Goal: Transaction & Acquisition: Book appointment/travel/reservation

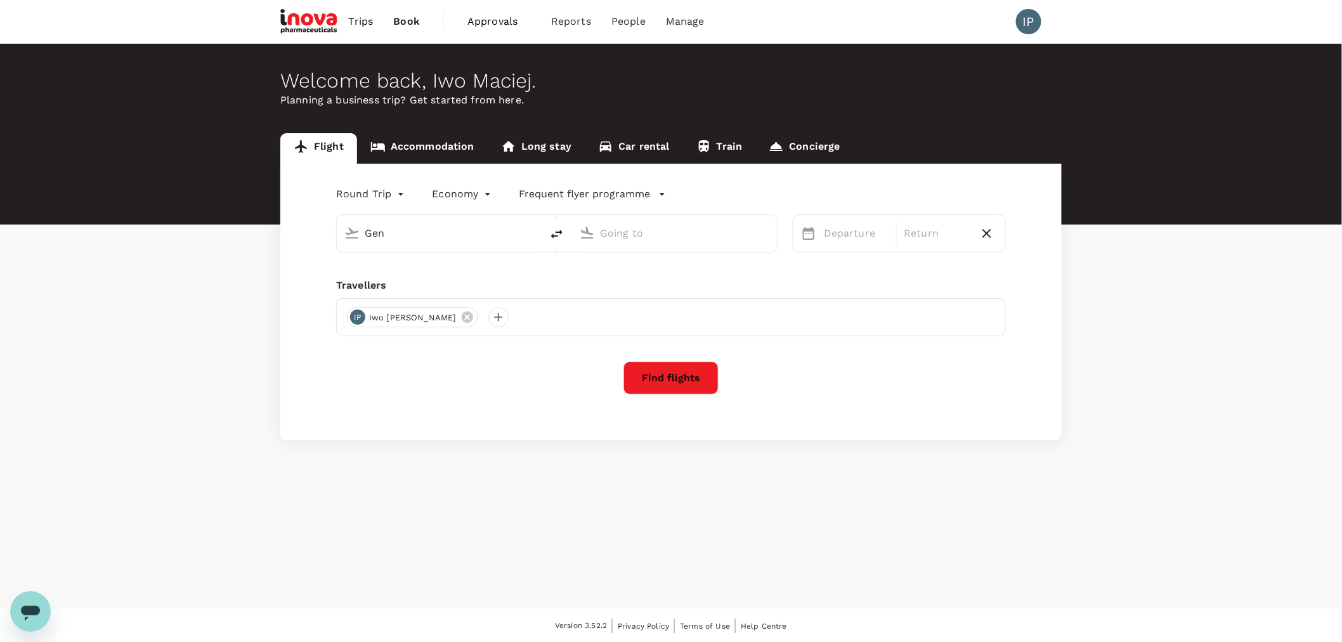
type input "Geneva Intl (GVA)"
type input "Munich (MUC)"
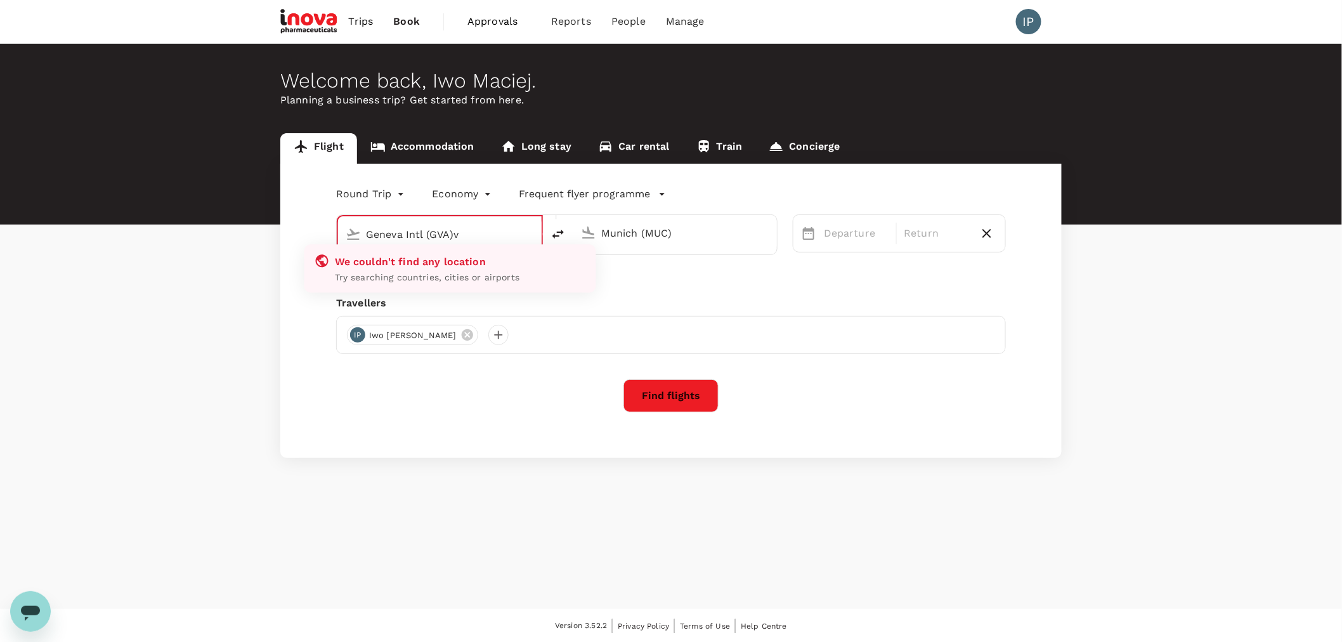
type input "Geneva Intl (GVA)va"
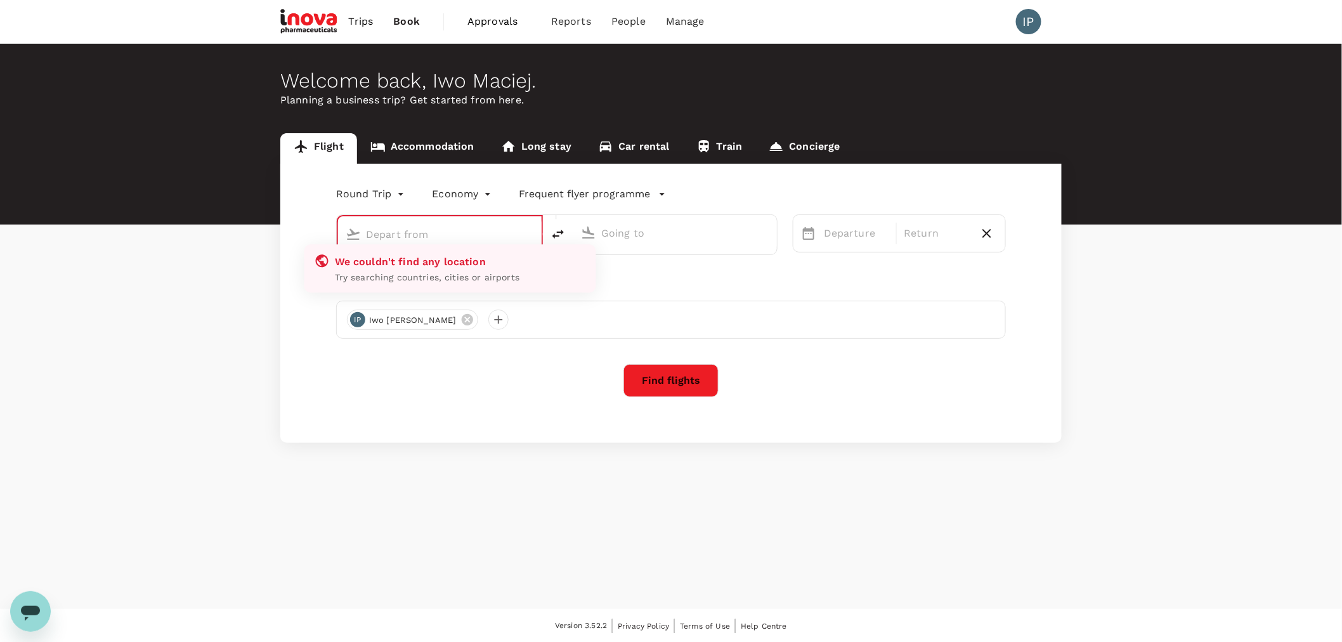
type input "Geneva Intl (GVA)"
type input "Munich (MUC)"
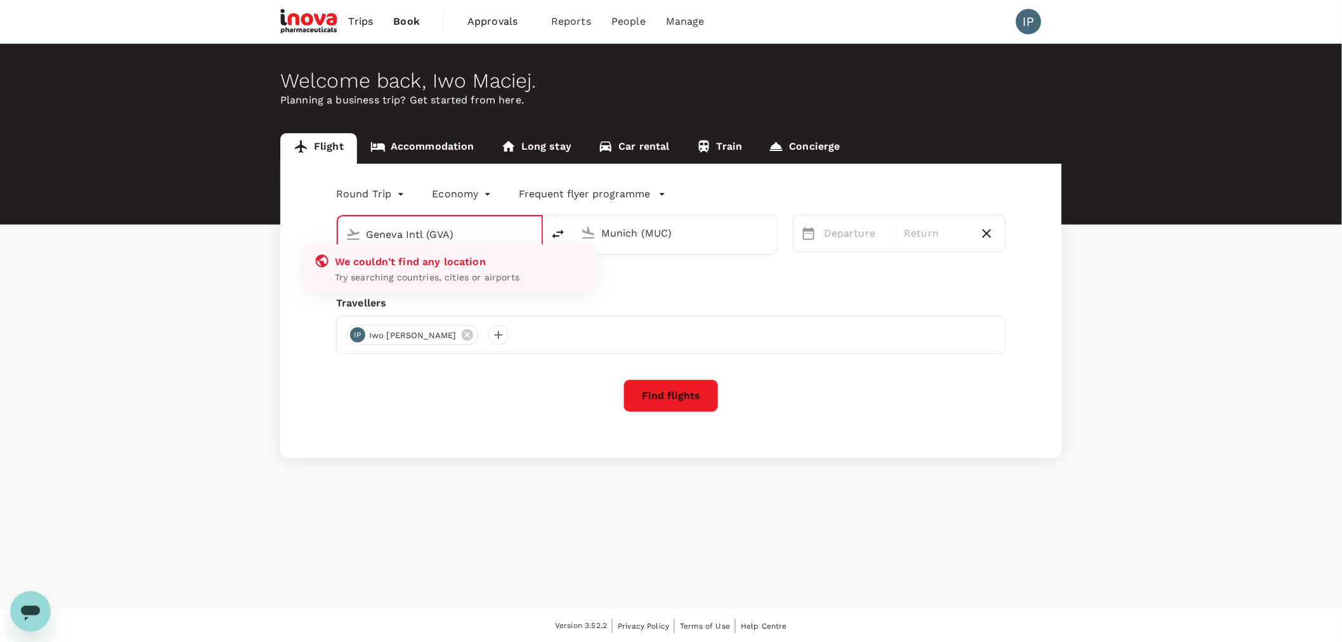
type input "Geneva Intl (GVA)"
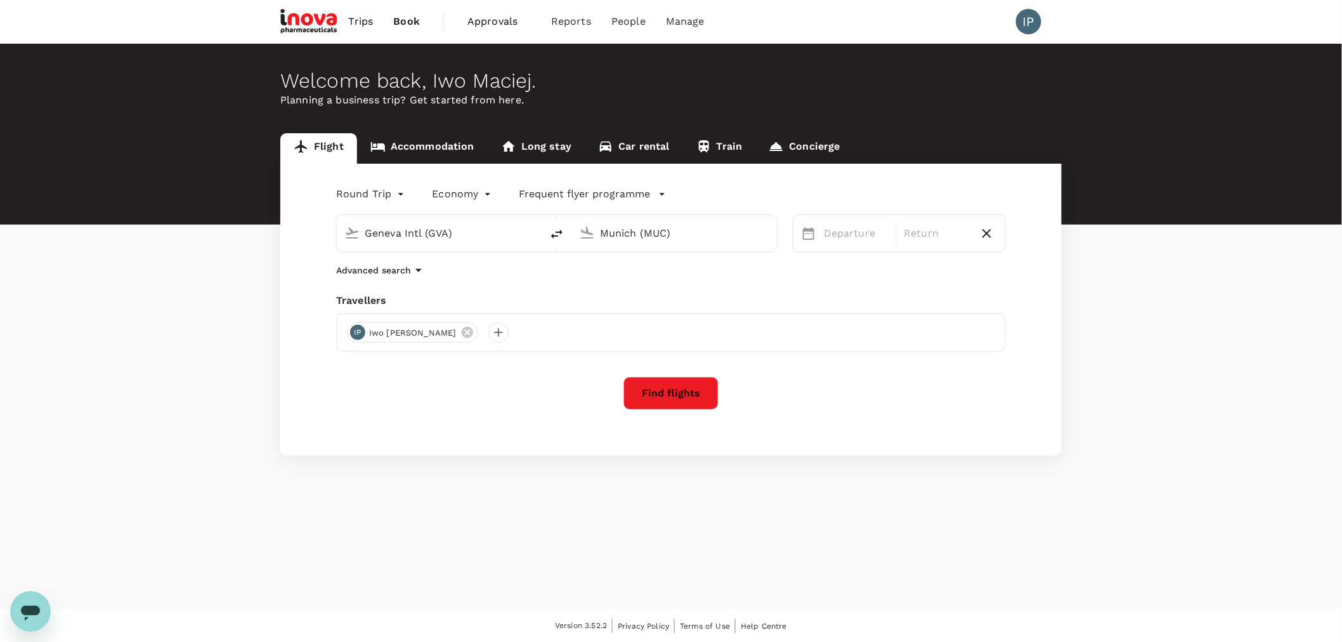
drag, startPoint x: 695, startPoint y: 231, endPoint x: 498, endPoint y: 223, distance: 196.8
click at [498, 223] on div "Geneva Intl (GVA) [GEOGRAPHIC_DATA] (MUC)" at bounding box center [557, 233] width 442 height 38
click at [645, 282] on p "Singapore Changi" at bounding box center [694, 282] width 225 height 13
type input "Singapore Changi (SIN)"
click at [645, 270] on button "Next Month" at bounding box center [1144, 275] width 20 height 20
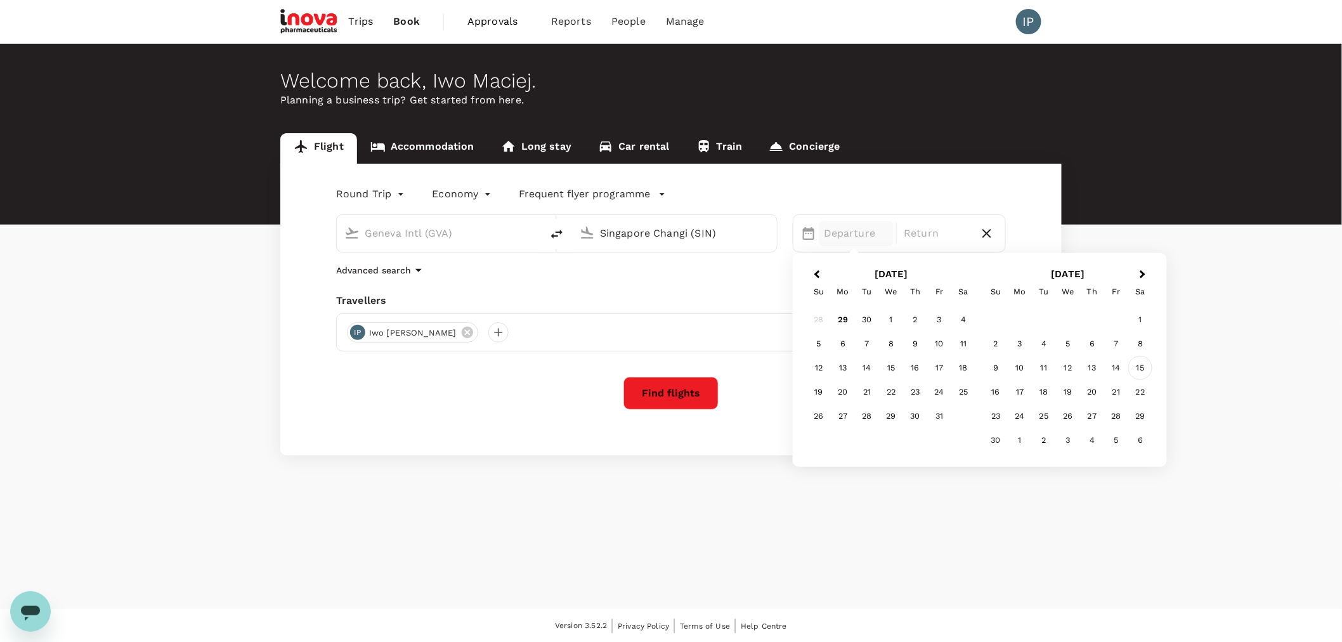
click at [645, 365] on div "15" at bounding box center [1141, 368] width 24 height 24
click at [645, 391] on div "21" at bounding box center [939, 392] width 24 height 24
click at [645, 240] on div "[DATE]" at bounding box center [856, 233] width 75 height 25
click at [645, 391] on div "Round Trip roundtrip Economy economy Frequent flyer programme Geneva Intl (GVA)…" at bounding box center [671, 310] width 782 height 292
click at [645, 387] on button "Find flights" at bounding box center [671, 393] width 95 height 33
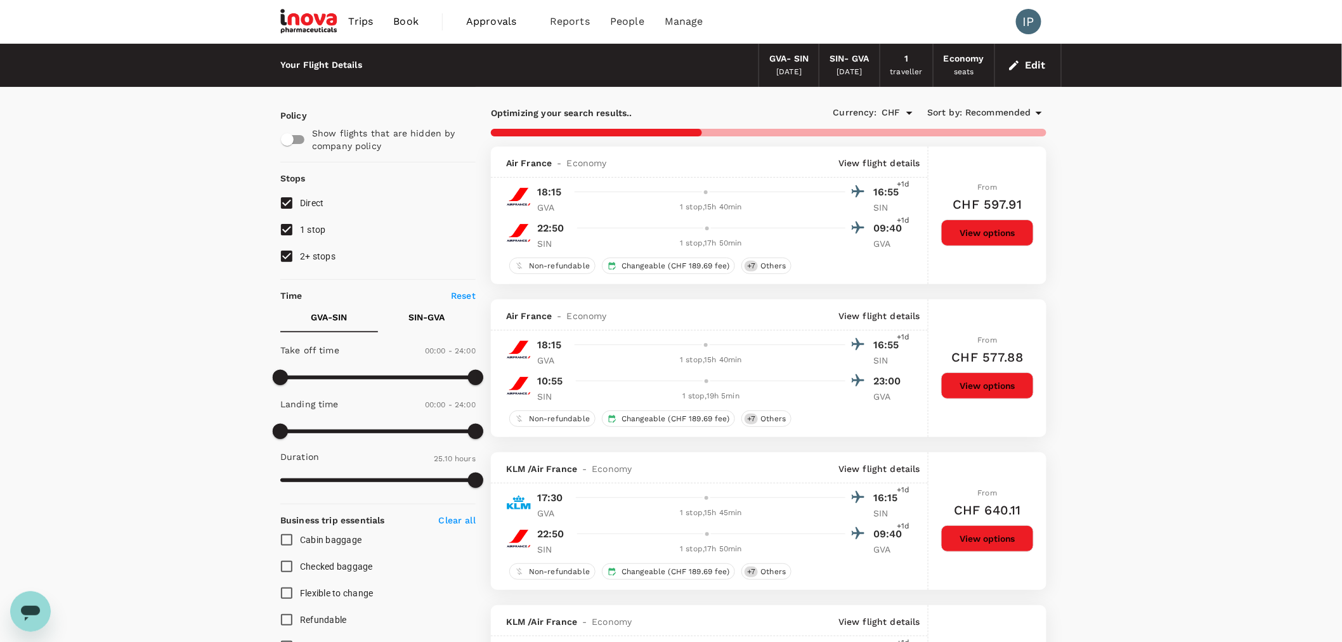
type input "1760"
click at [288, 251] on input "2+ stops" at bounding box center [286, 256] width 27 height 27
checkbox input "false"
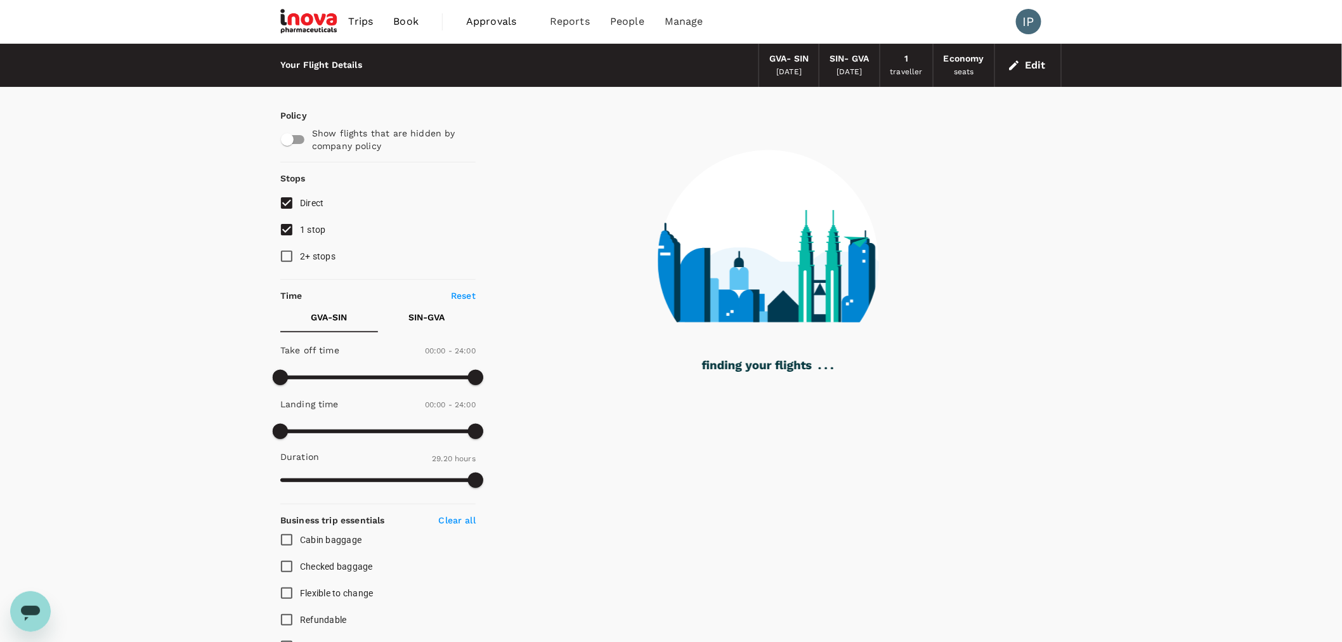
type input "2310"
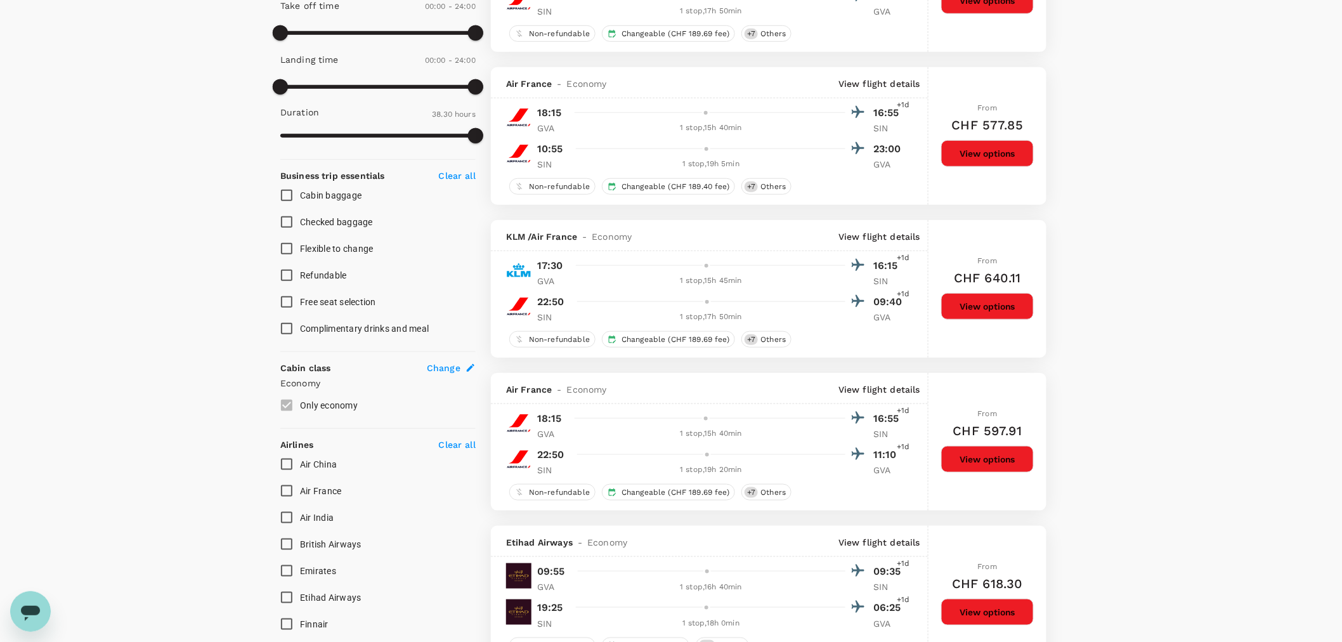
scroll to position [352, 0]
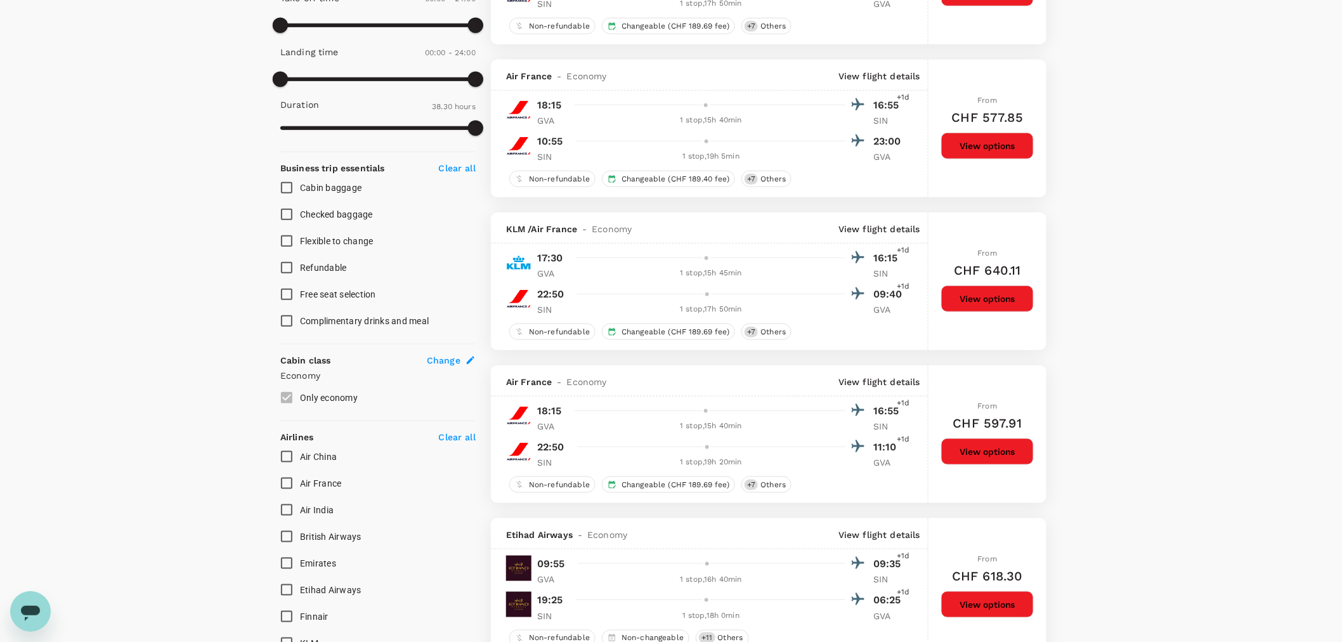
click at [285, 391] on label "Only economy" at bounding box center [369, 397] width 192 height 27
click at [305, 374] on p "Economy" at bounding box center [377, 375] width 195 height 13
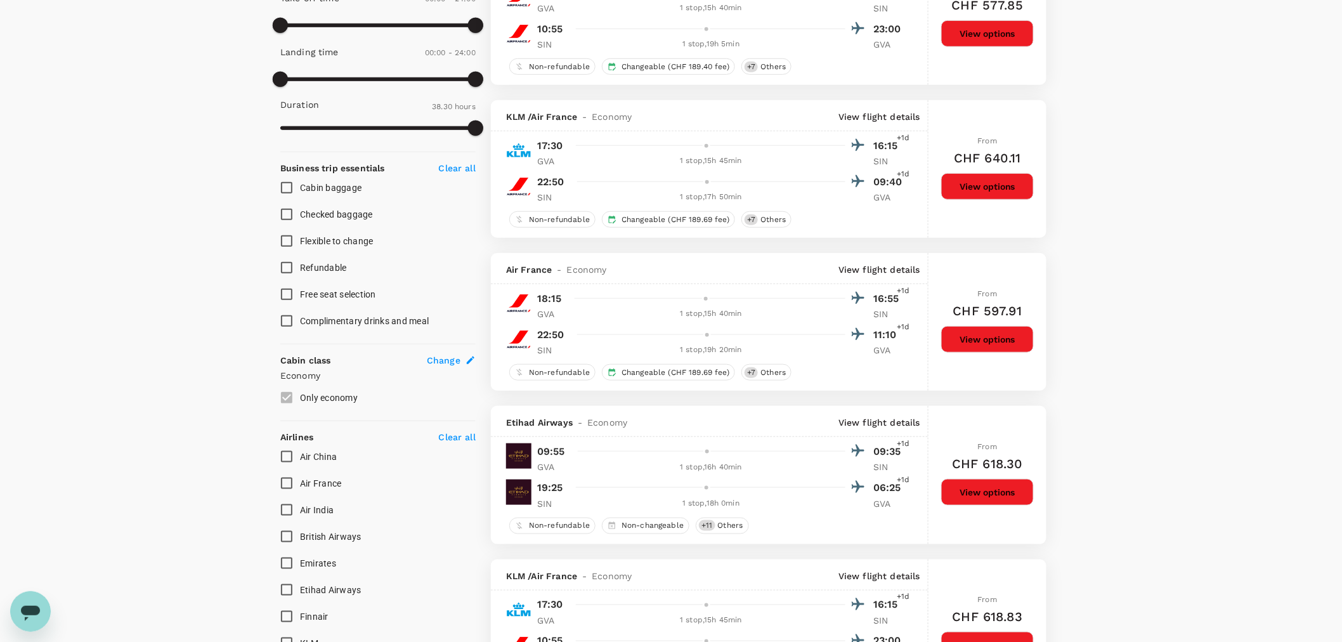
click at [446, 360] on span "Change" at bounding box center [444, 360] width 34 height 13
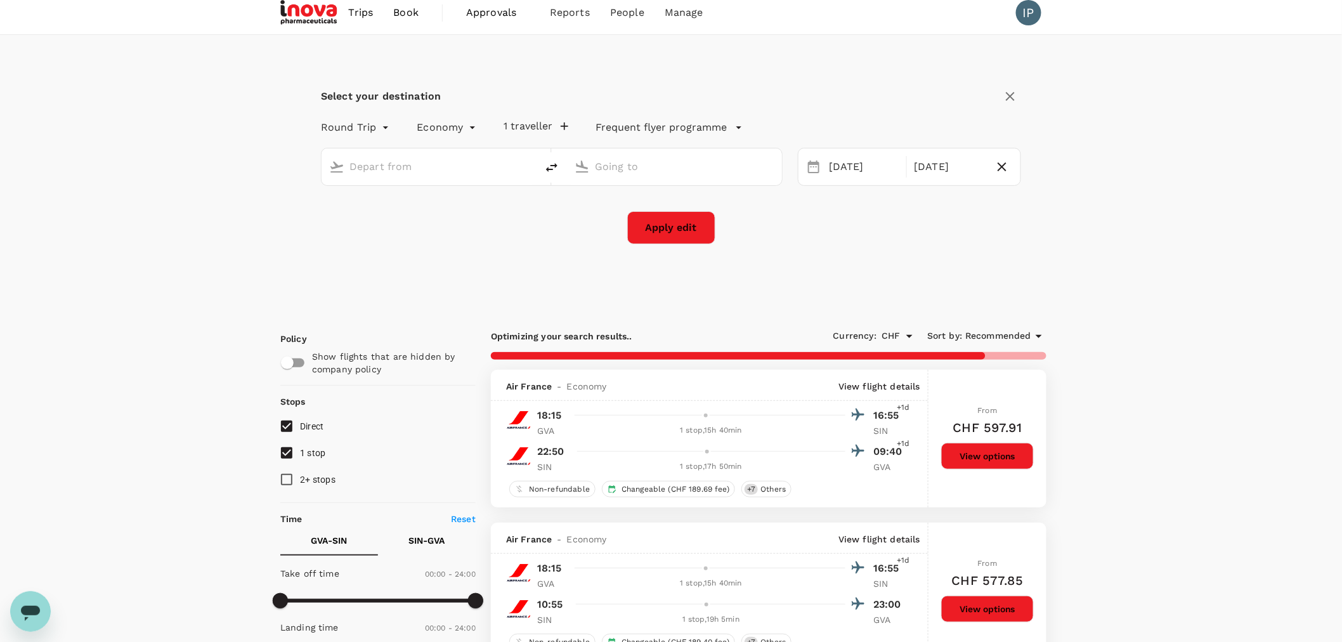
scroll to position [1, 0]
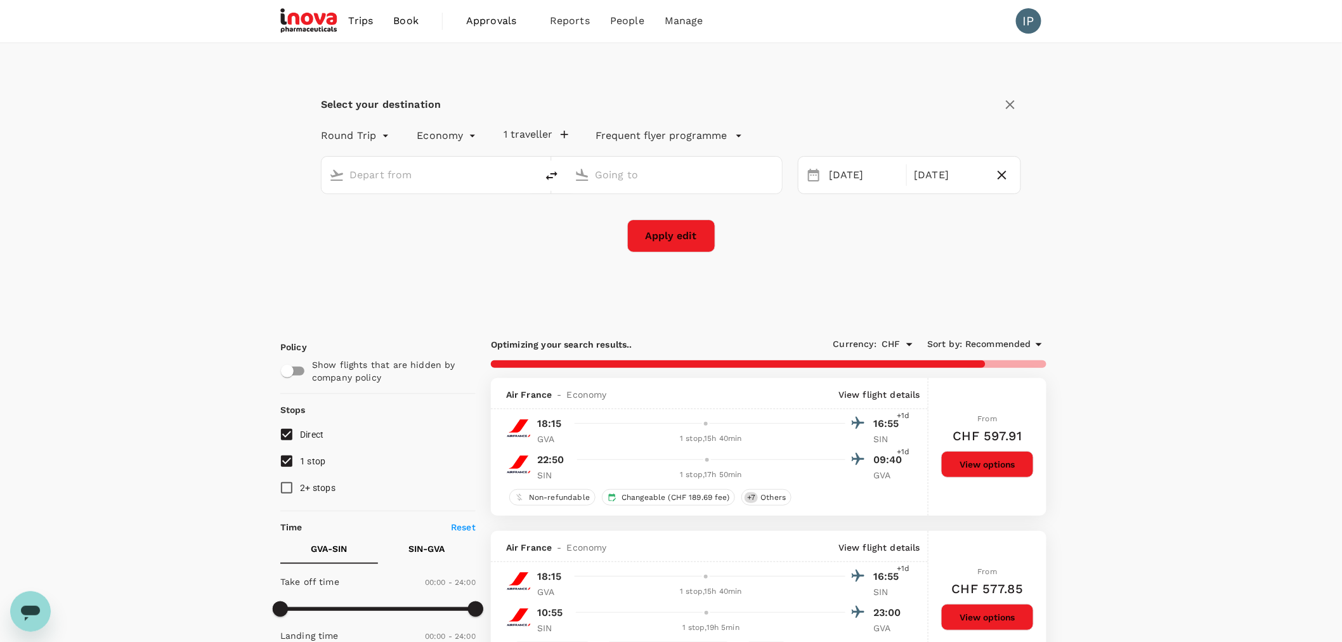
type input "Geneva Intl (GVA)"
type input "Singapore Changi (SIN)"
type input "2485"
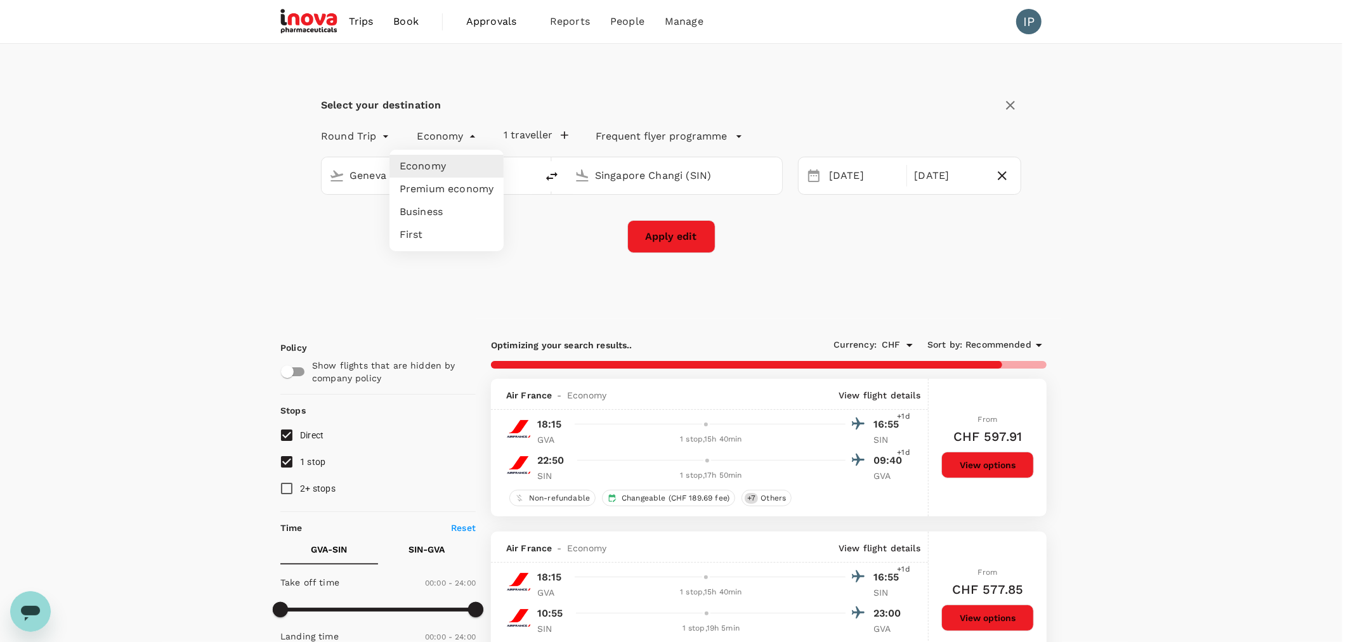
click at [443, 211] on li "Business" at bounding box center [447, 211] width 114 height 23
type input "business"
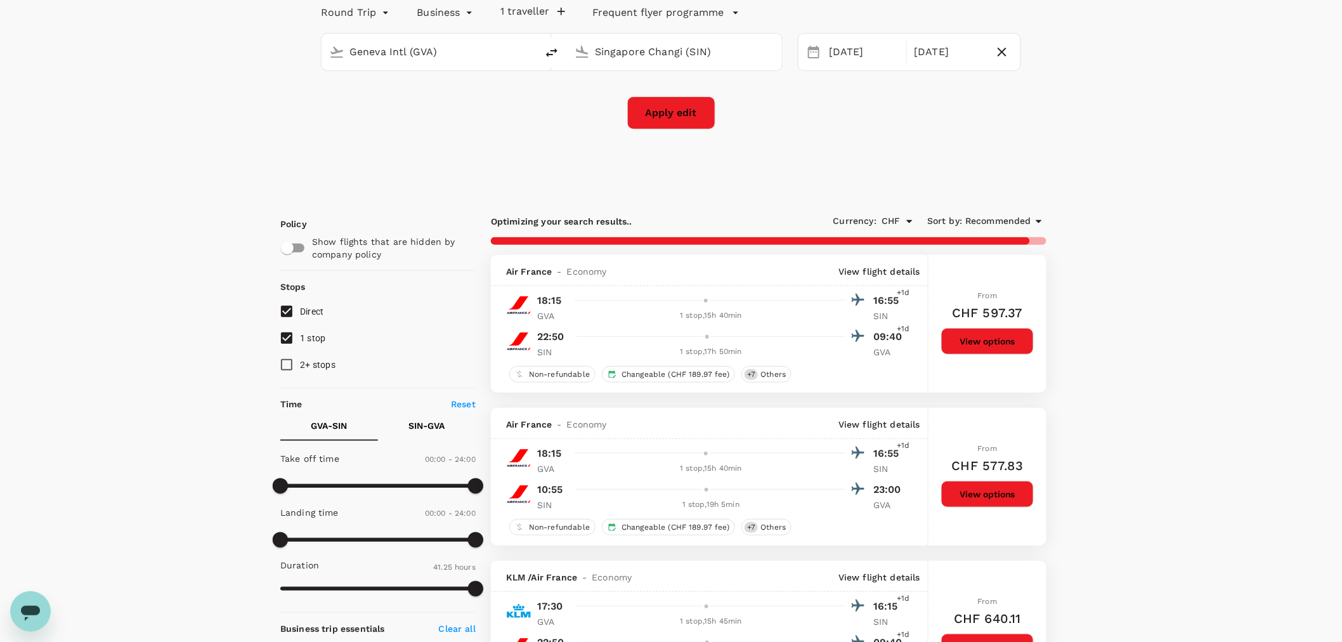
scroll to position [141, 0]
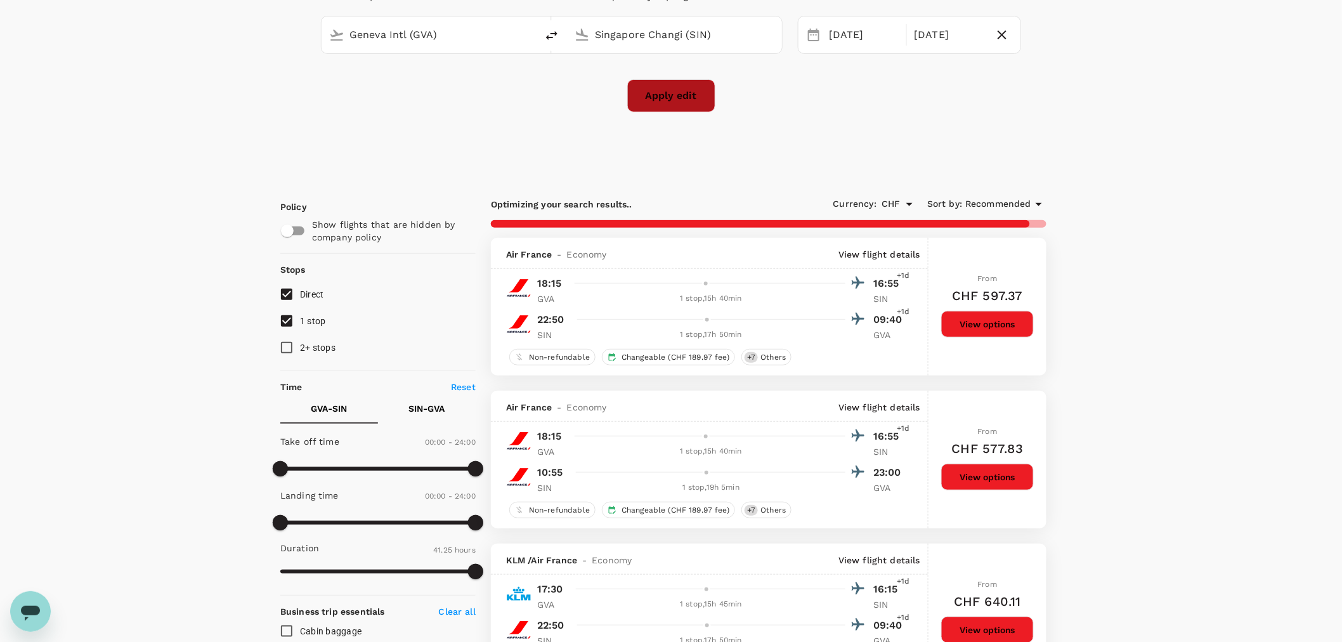
click at [645, 105] on button "Apply edit" at bounding box center [671, 95] width 88 height 33
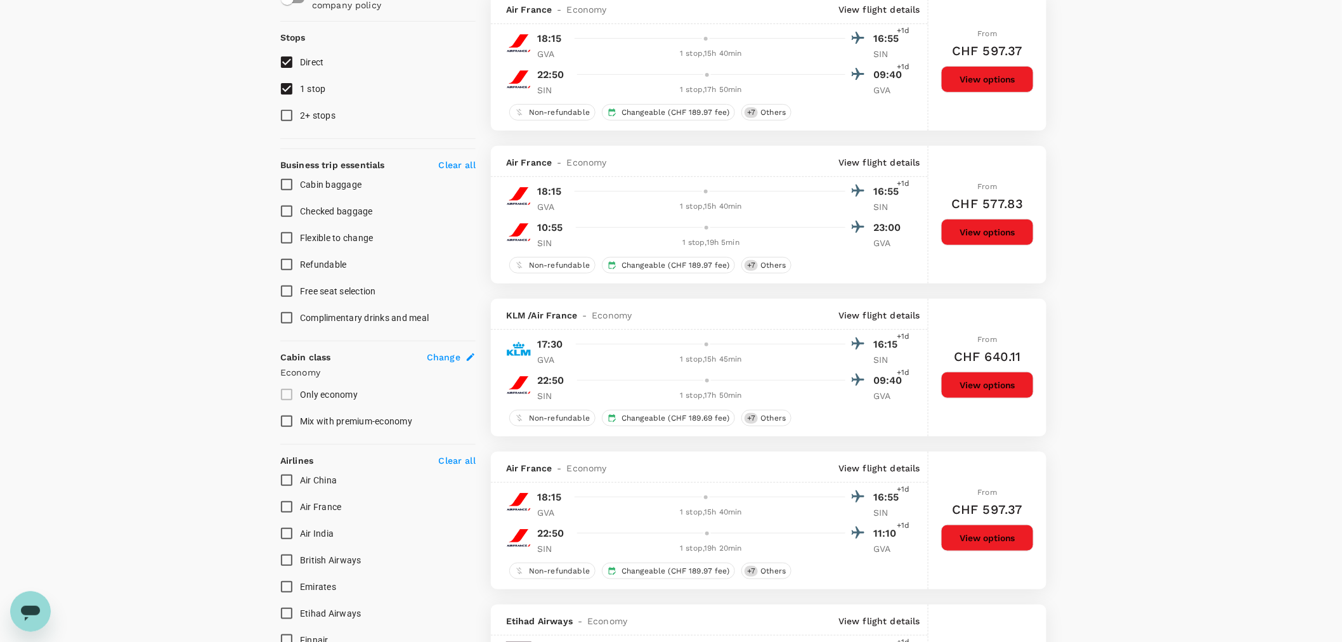
checkbox input "false"
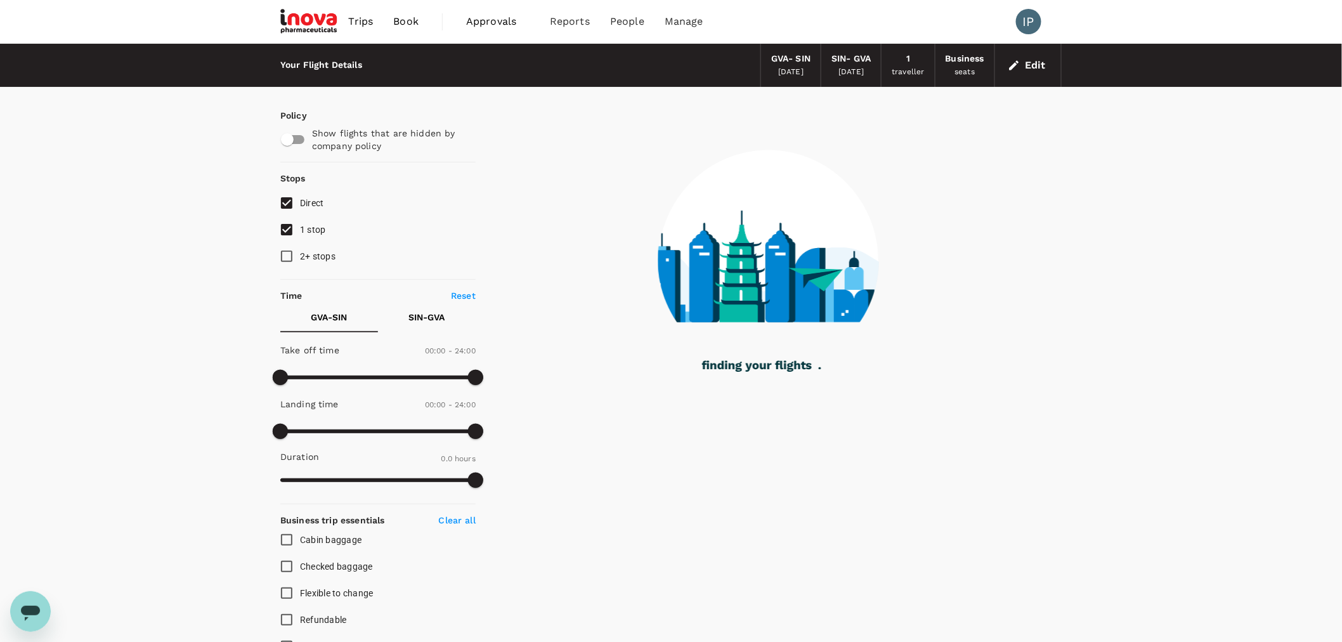
type input "1760"
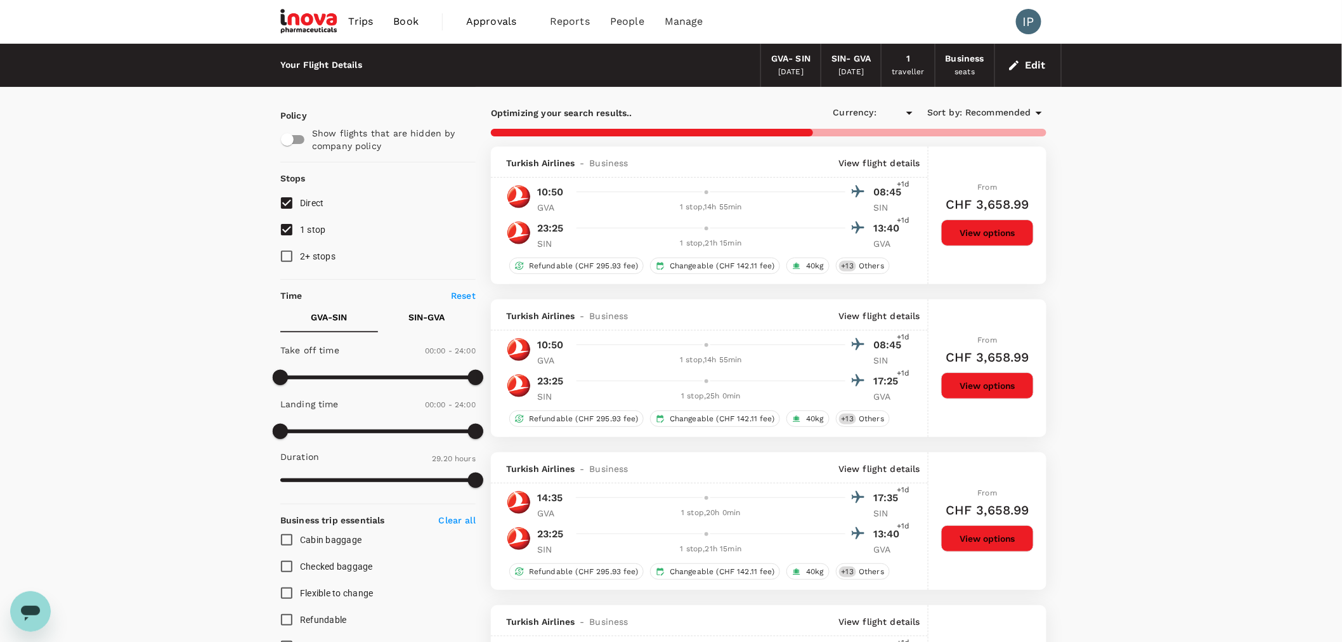
checkbox input "true"
type input "CHF"
type input "2245"
click at [645, 232] on button "View options" at bounding box center [987, 232] width 93 height 27
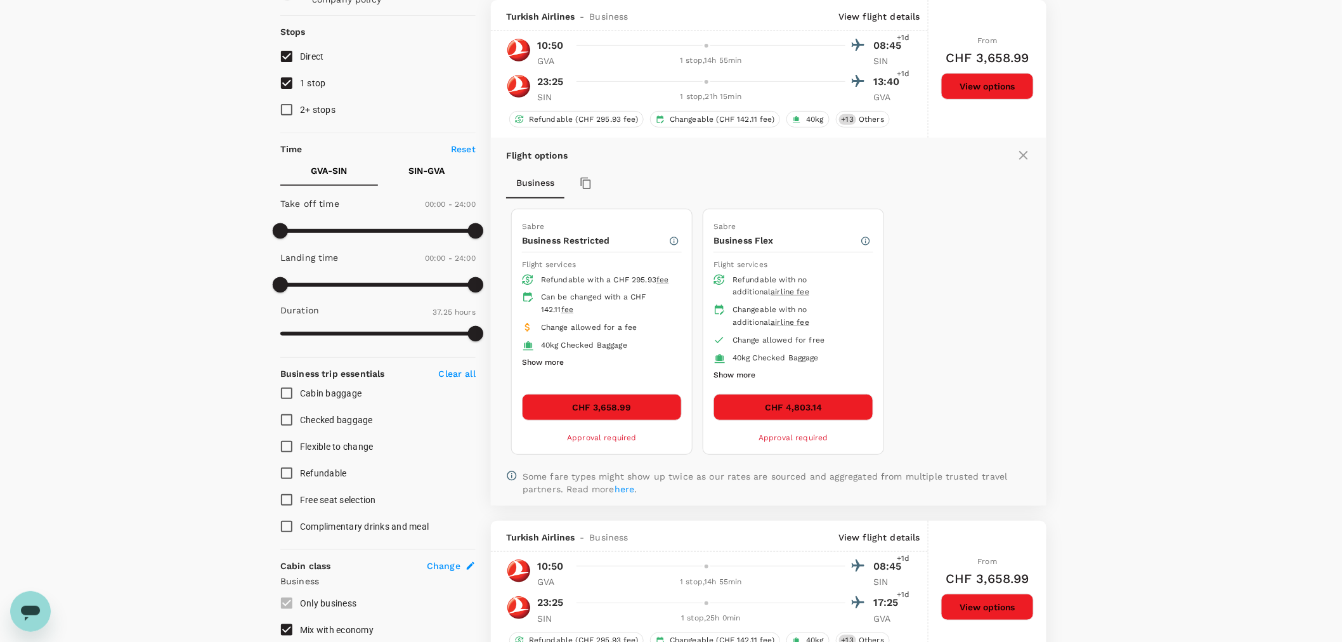
scroll to position [76, 0]
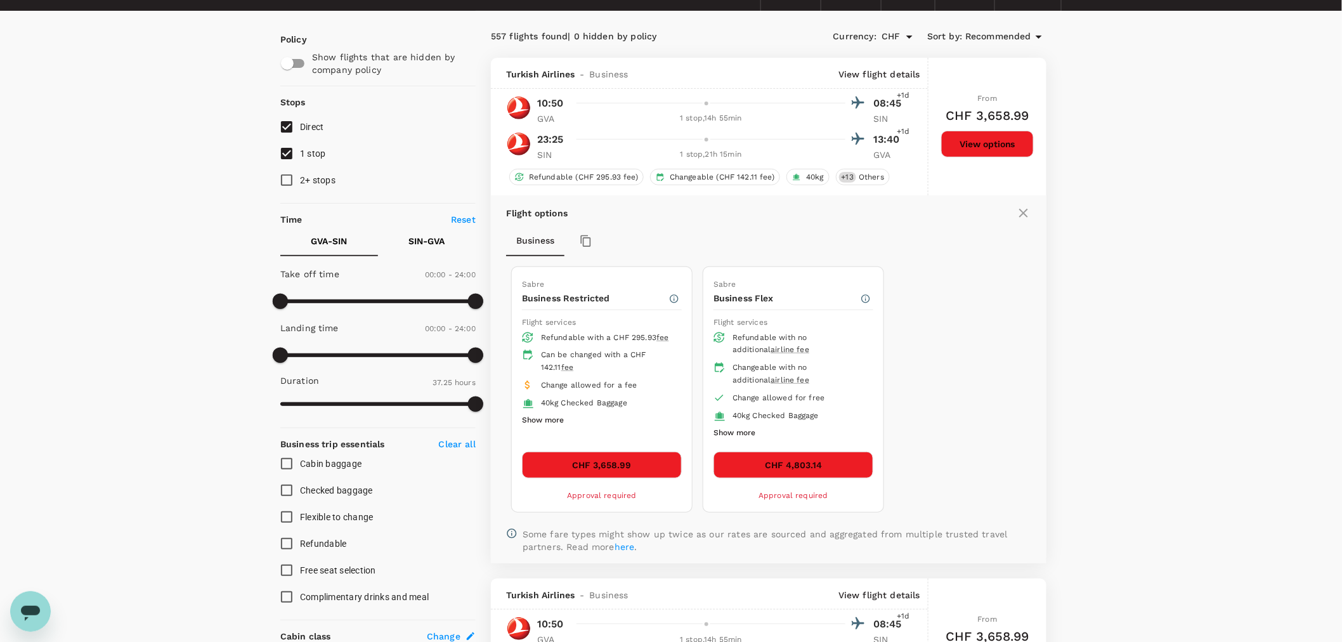
click at [603, 391] on button "CHF 3,658.99" at bounding box center [602, 465] width 160 height 27
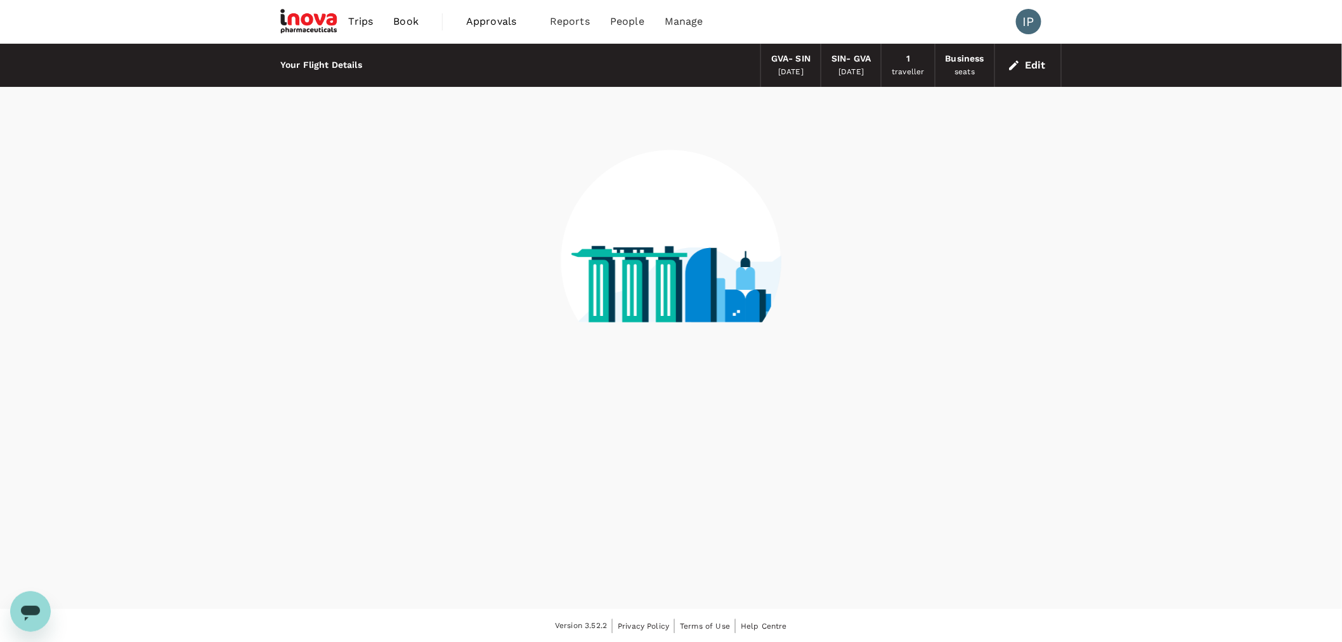
scroll to position [1, 0]
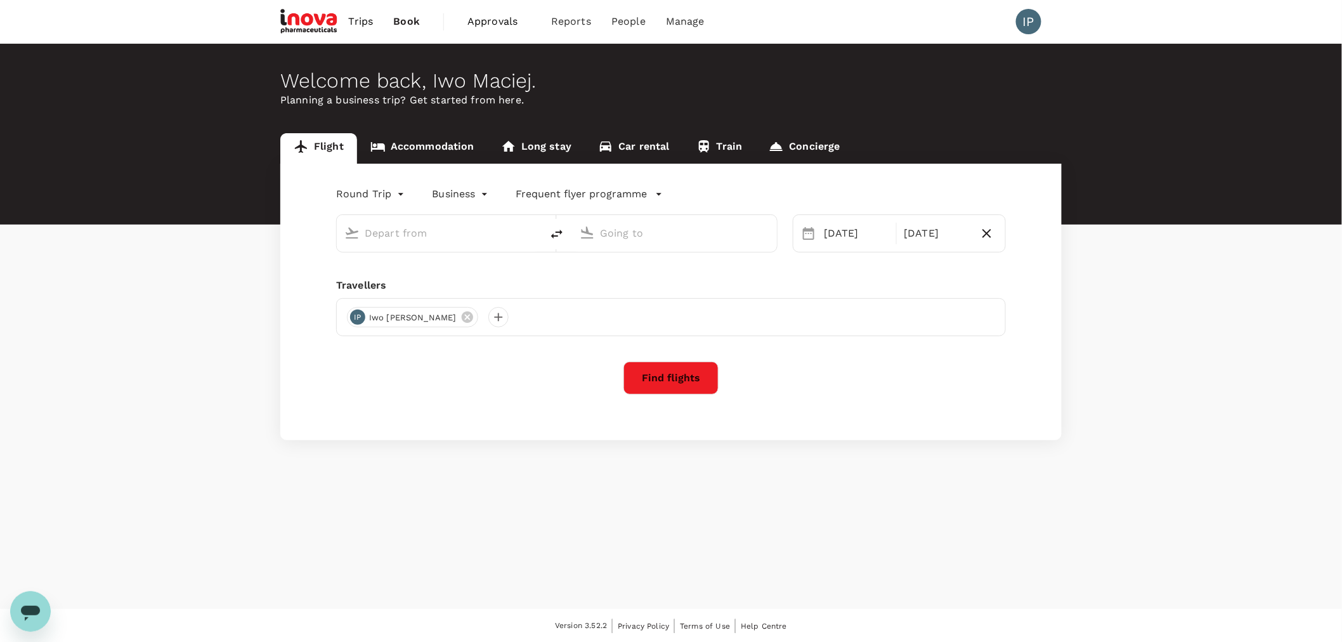
type input "Geneva Intl (GVA)"
type input "Singapore Changi (SIN)"
type input "Geneva Intl (GVA)"
type input "Singapore Changi (SIN)"
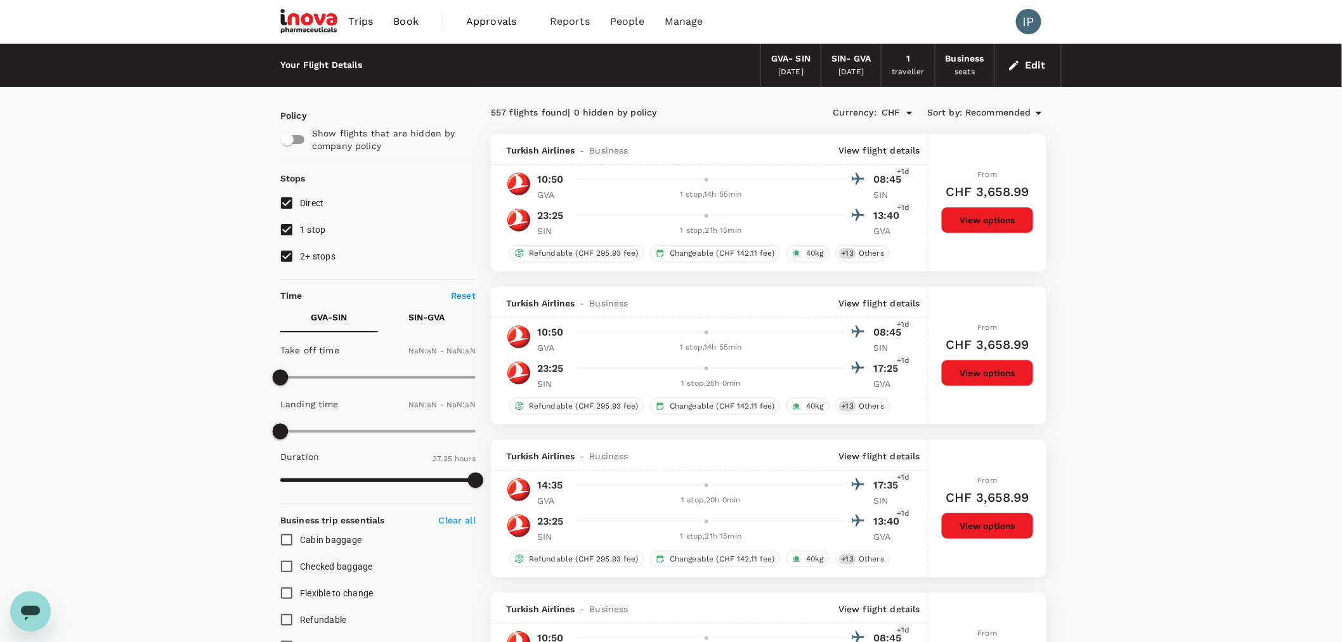
type input "1440"
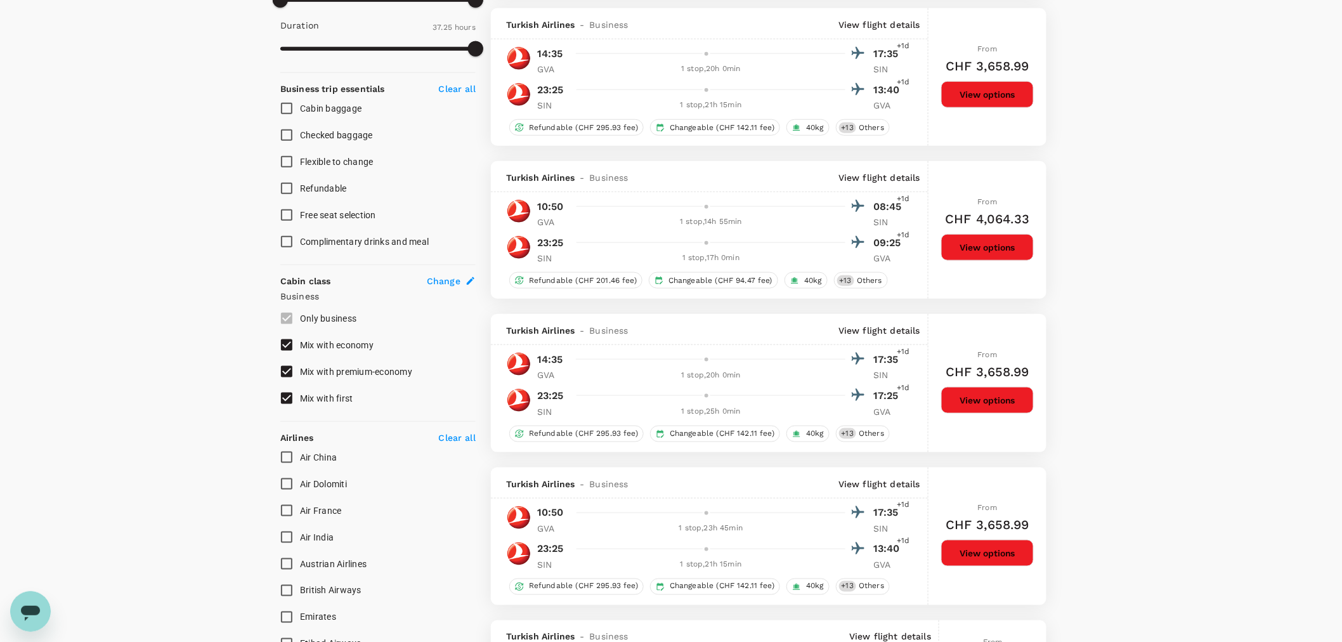
scroll to position [353, 0]
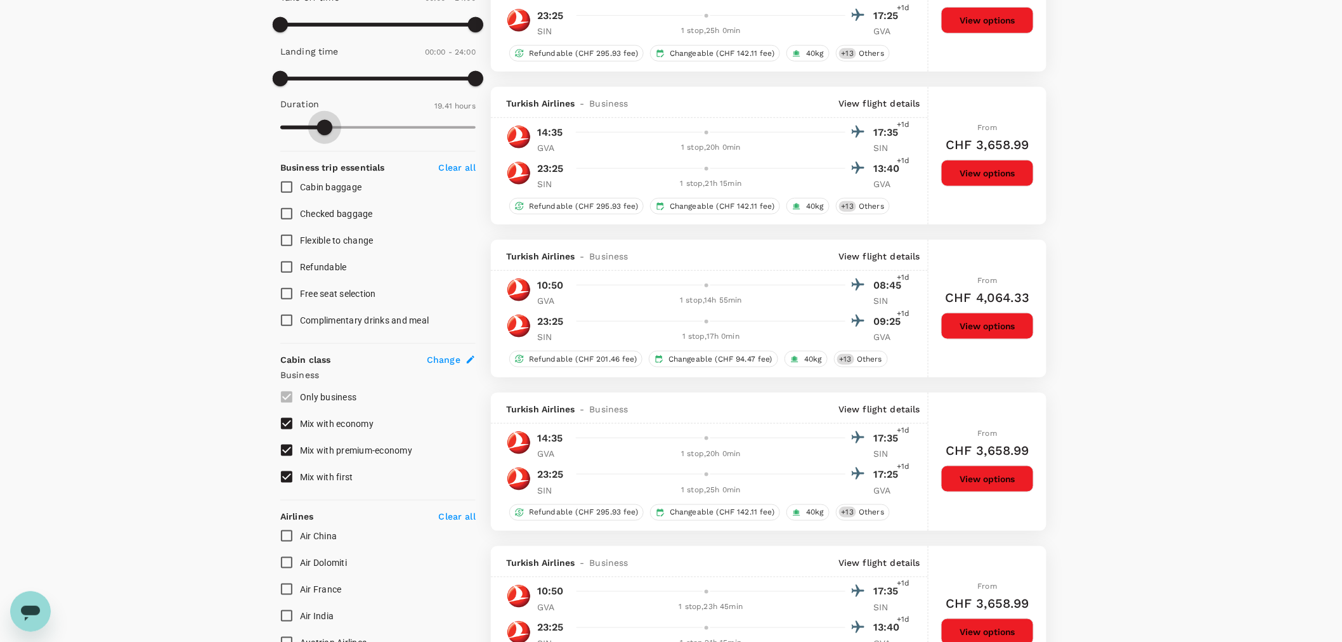
type input "1172"
drag, startPoint x: 472, startPoint y: 128, endPoint x: 324, endPoint y: 137, distance: 148.8
click at [324, 135] on span at bounding box center [323, 127] width 15 height 15
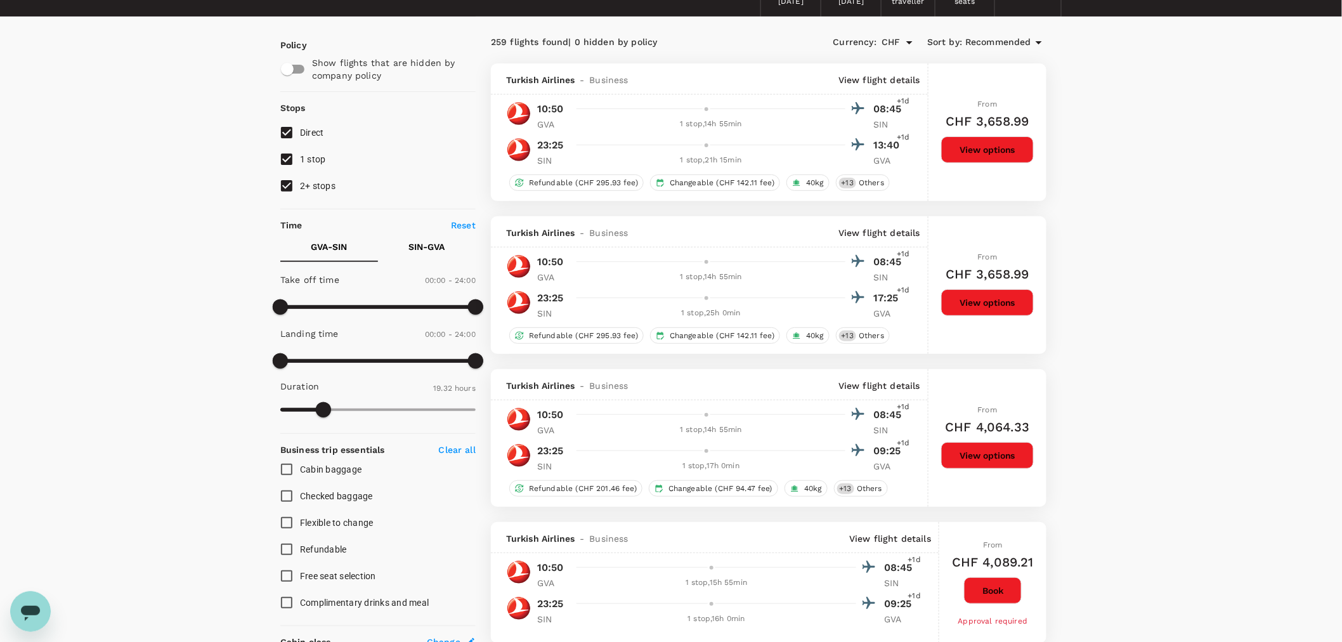
scroll to position [0, 0]
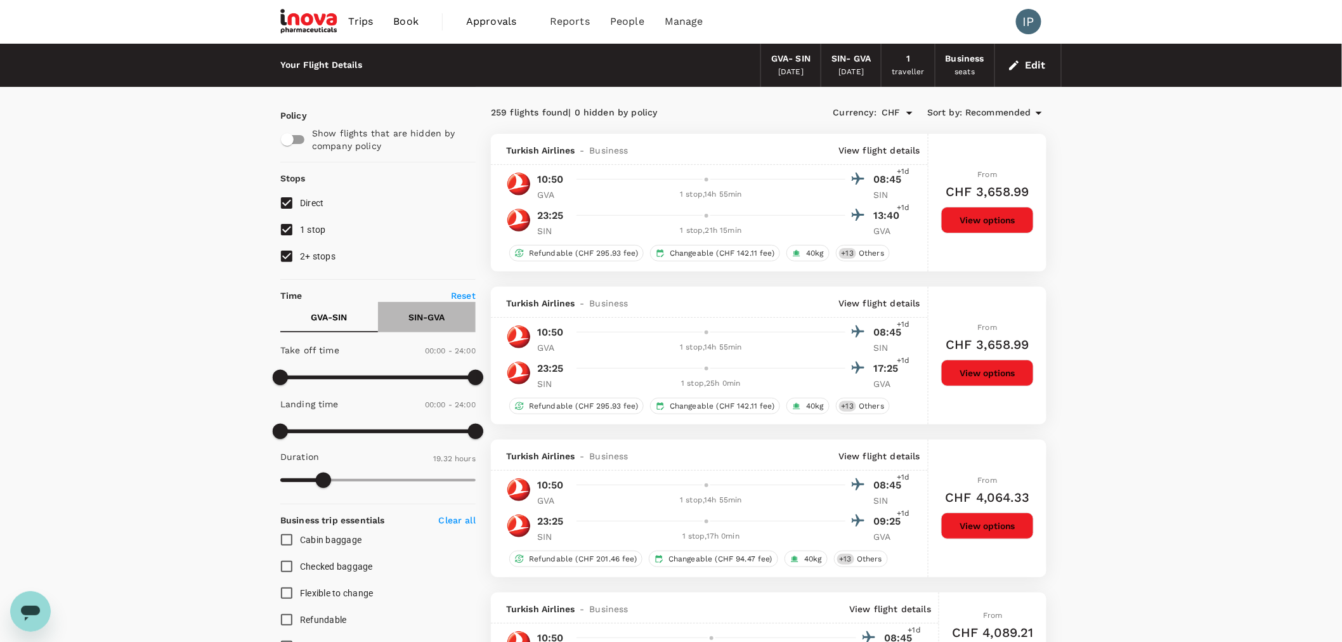
click at [438, 309] on button "SIN - GVA" at bounding box center [427, 317] width 98 height 30
type input "1109"
drag, startPoint x: 473, startPoint y: 479, endPoint x: 311, endPoint y: 492, distance: 161.6
click at [311, 391] on span at bounding box center [311, 480] width 15 height 15
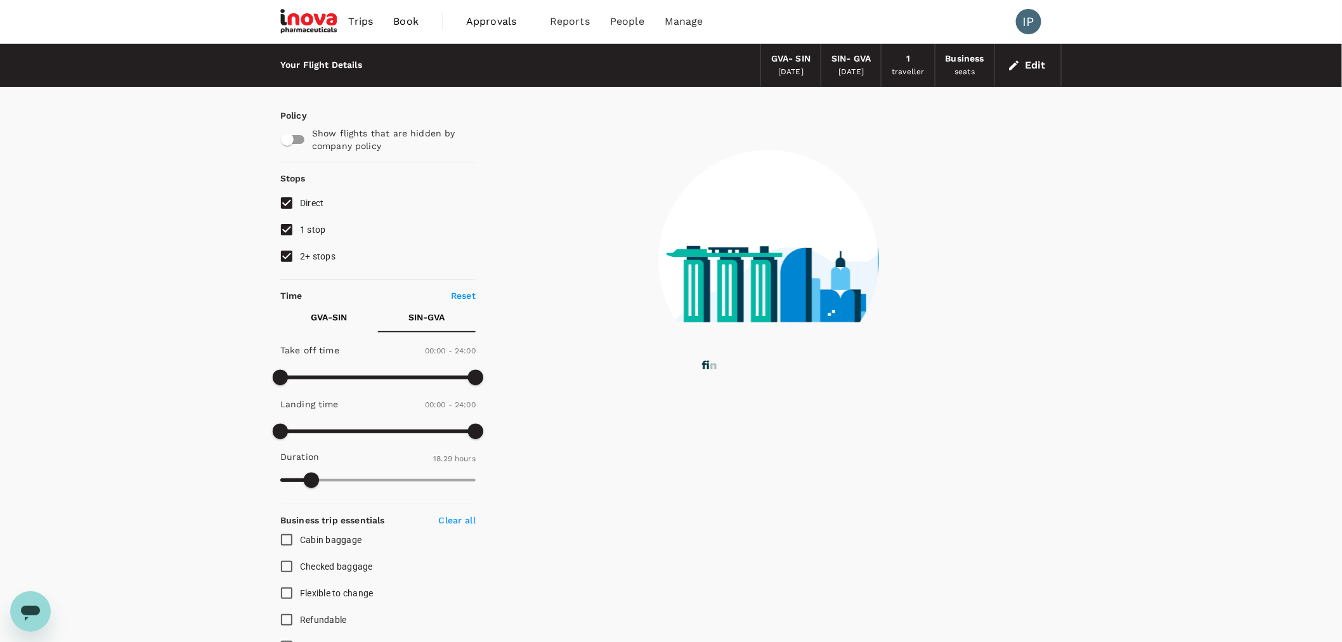
click at [335, 315] on p "GVA - SIN" at bounding box center [329, 317] width 36 height 13
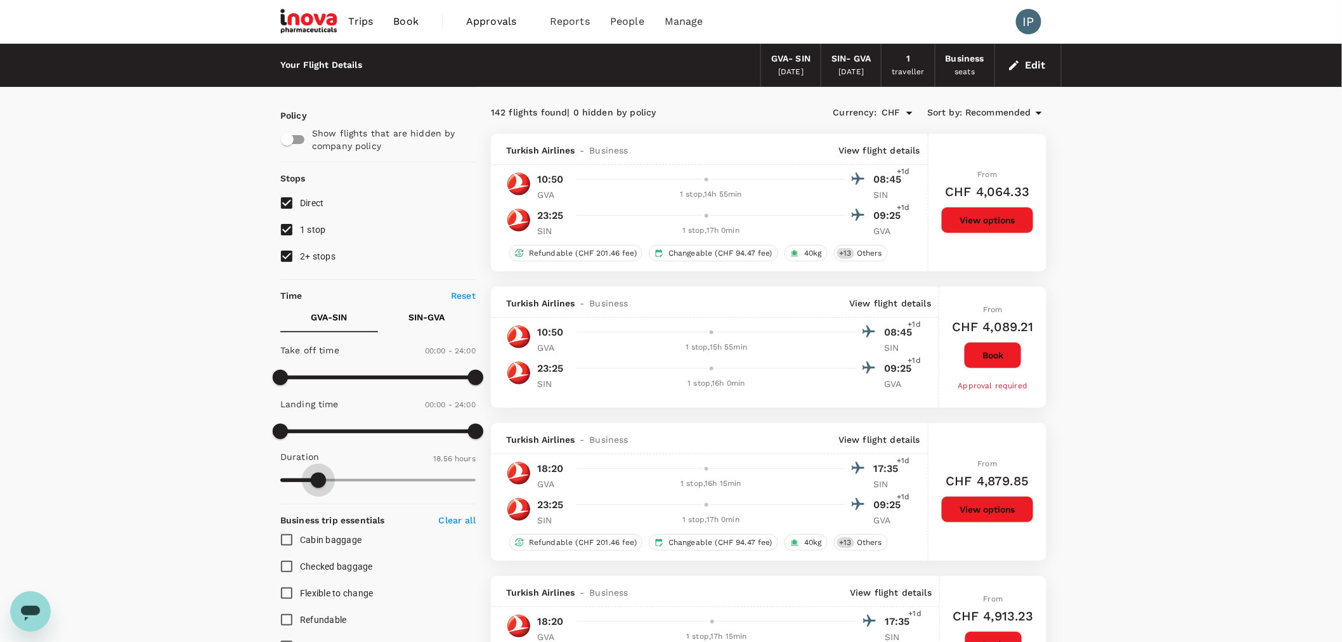
type input "1150"
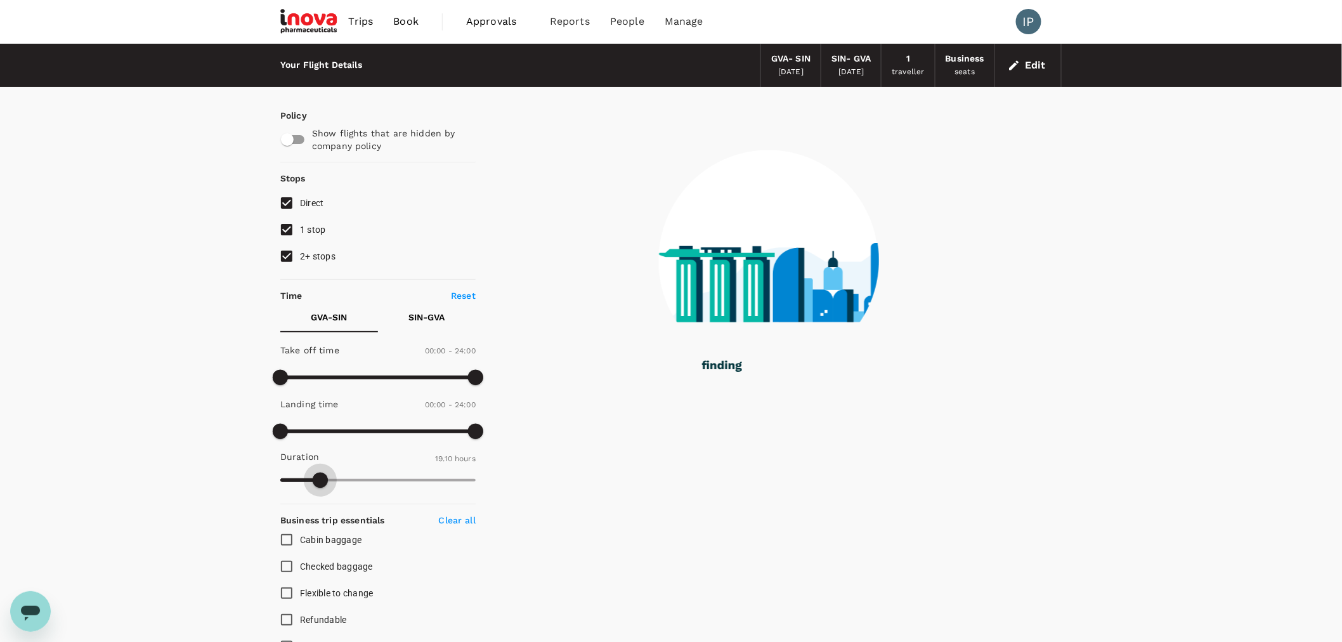
click at [320, 391] on span at bounding box center [320, 480] width 15 height 15
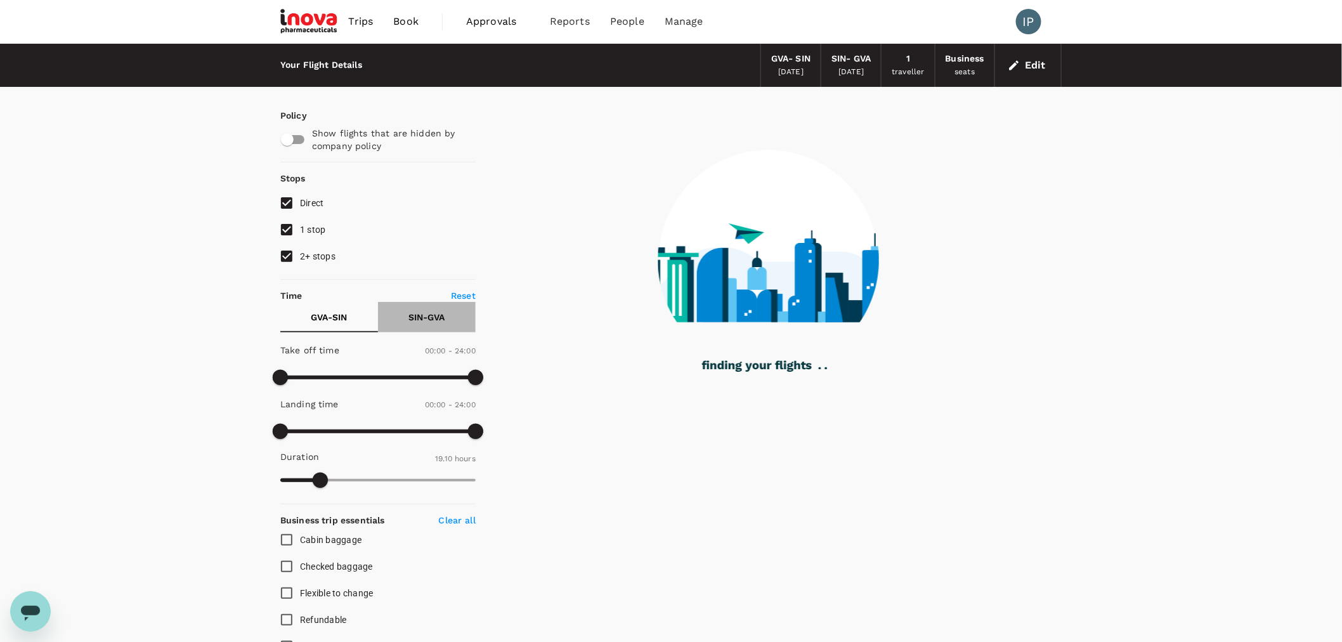
click at [436, 318] on p "SIN - GVA" at bounding box center [427, 317] width 36 height 13
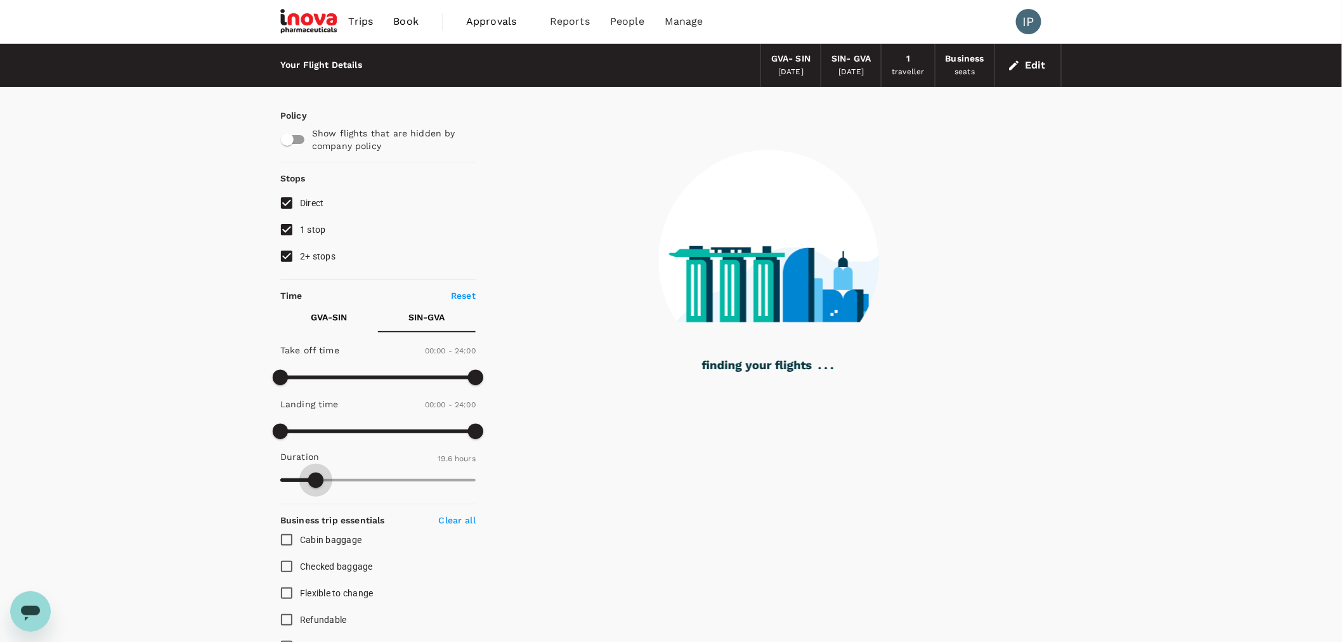
drag, startPoint x: 309, startPoint y: 481, endPoint x: 320, endPoint y: 477, distance: 12.0
click at [317, 391] on span at bounding box center [315, 480] width 15 height 15
type input "1156"
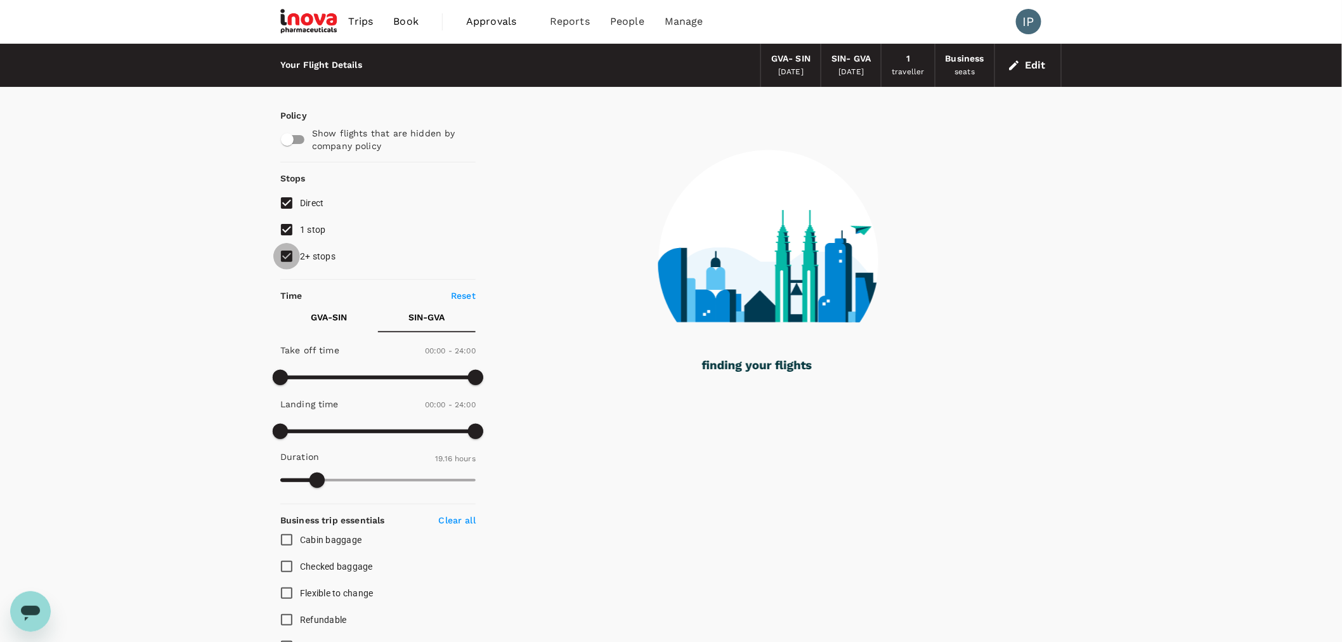
click at [287, 249] on input "2+ stops" at bounding box center [286, 256] width 27 height 27
checkbox input "false"
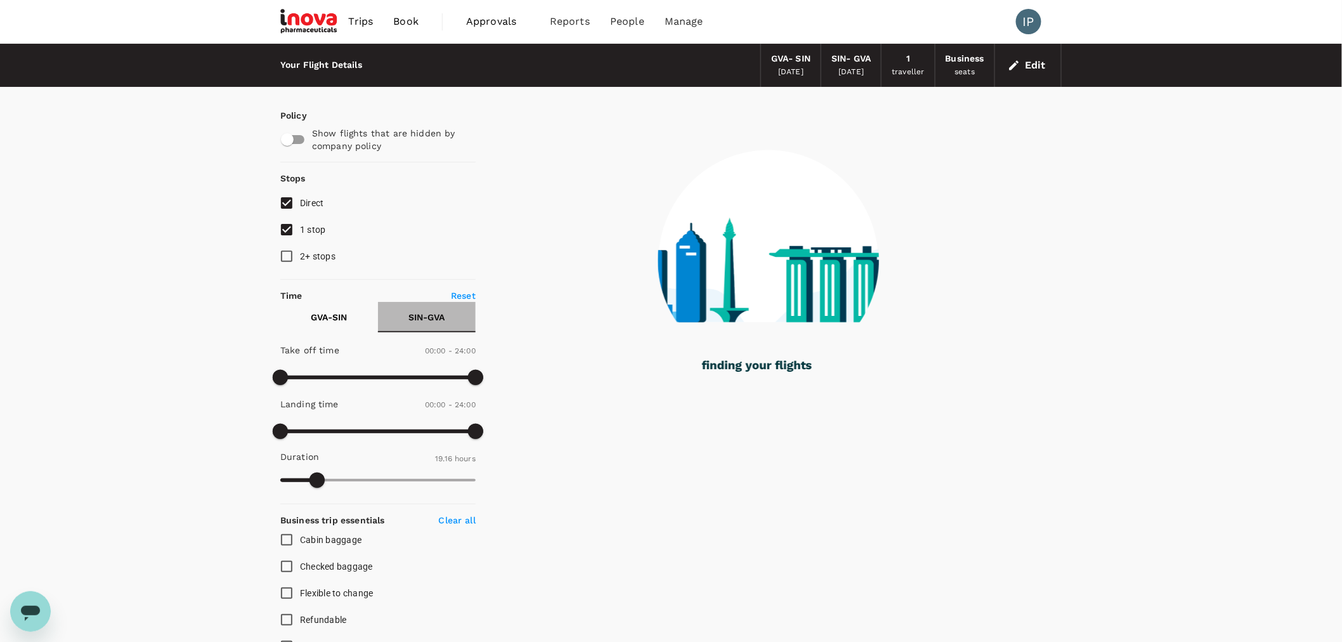
click at [430, 316] on p "SIN - GVA" at bounding box center [427, 317] width 36 height 13
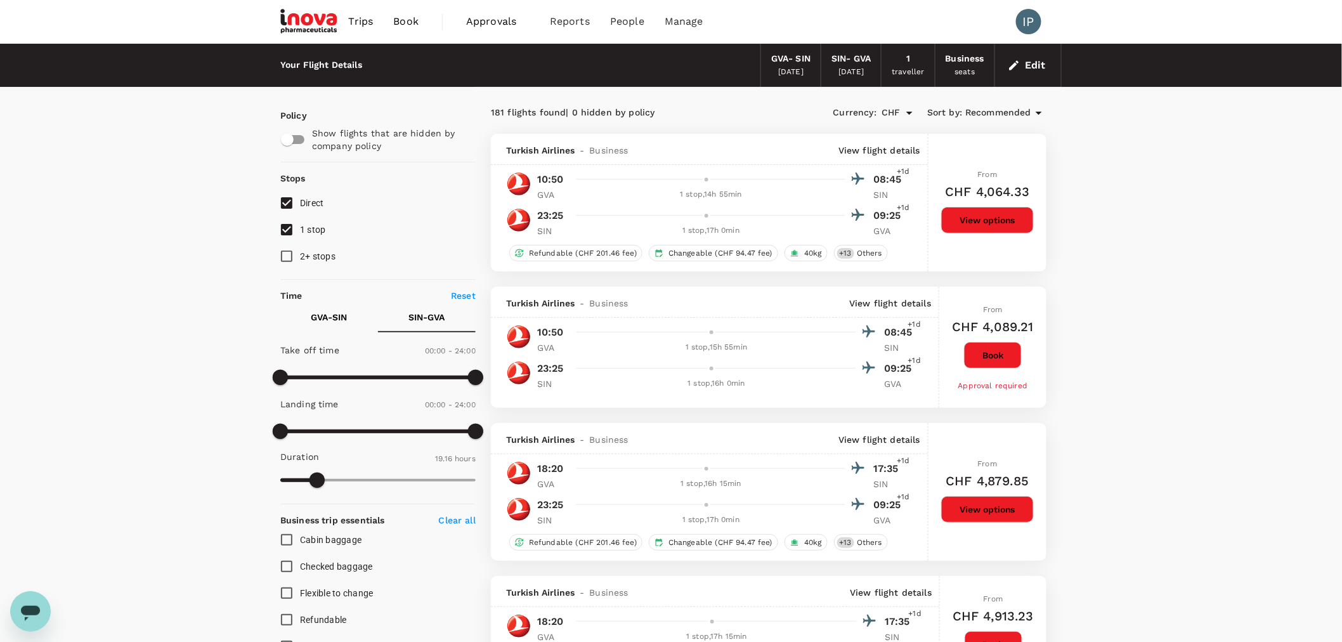
click at [327, 319] on p "GVA - SIN" at bounding box center [329, 317] width 36 height 13
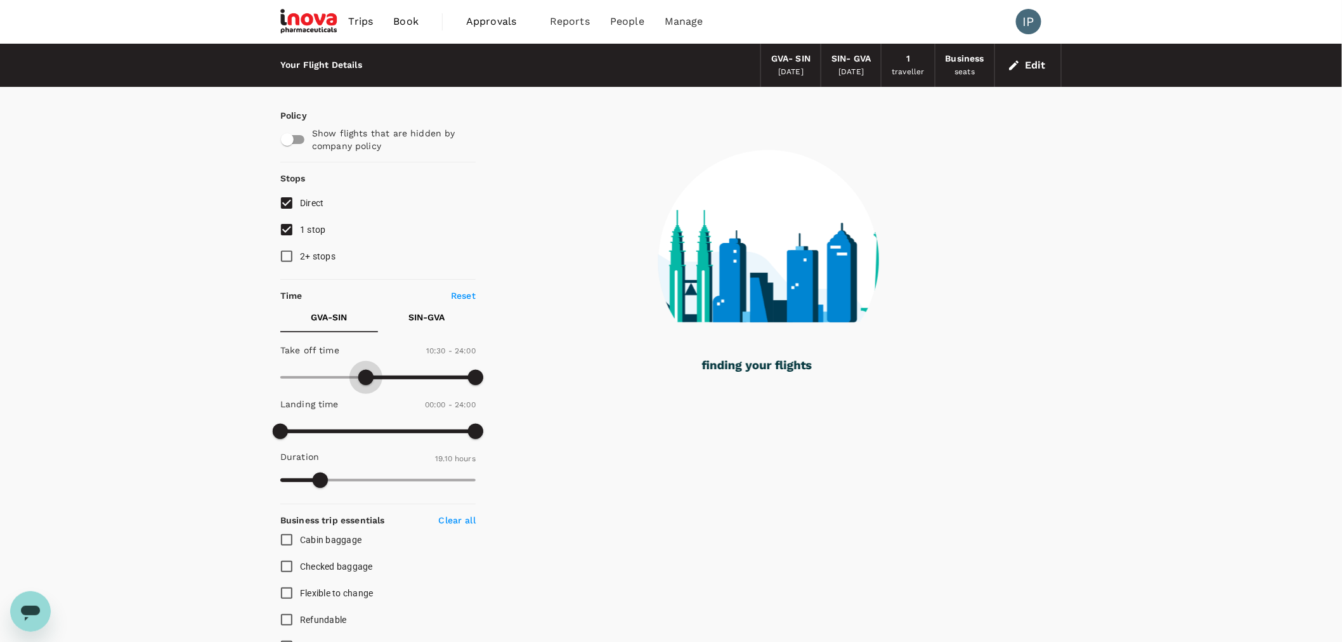
drag, startPoint x: 284, startPoint y: 381, endPoint x: 367, endPoint y: 387, distance: 82.7
click at [367, 385] on span at bounding box center [365, 377] width 15 height 15
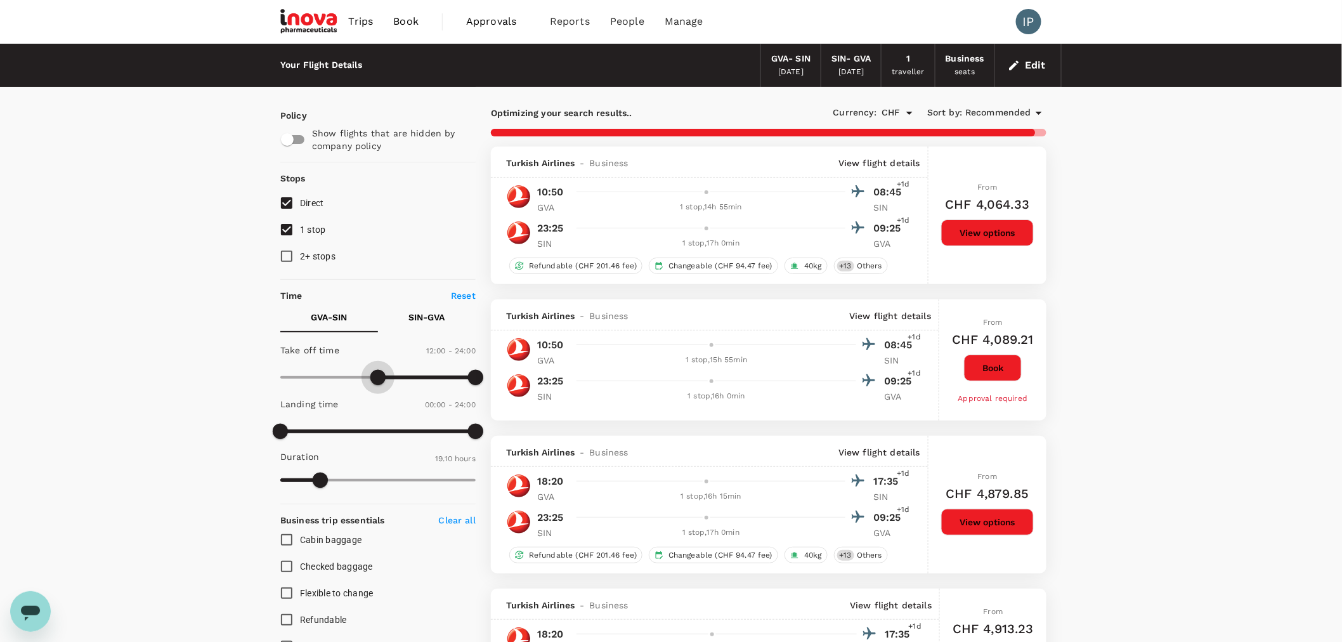
type input "720"
drag, startPoint x: 365, startPoint y: 378, endPoint x: 379, endPoint y: 377, distance: 14.0
click at [379, 377] on span at bounding box center [377, 377] width 15 height 15
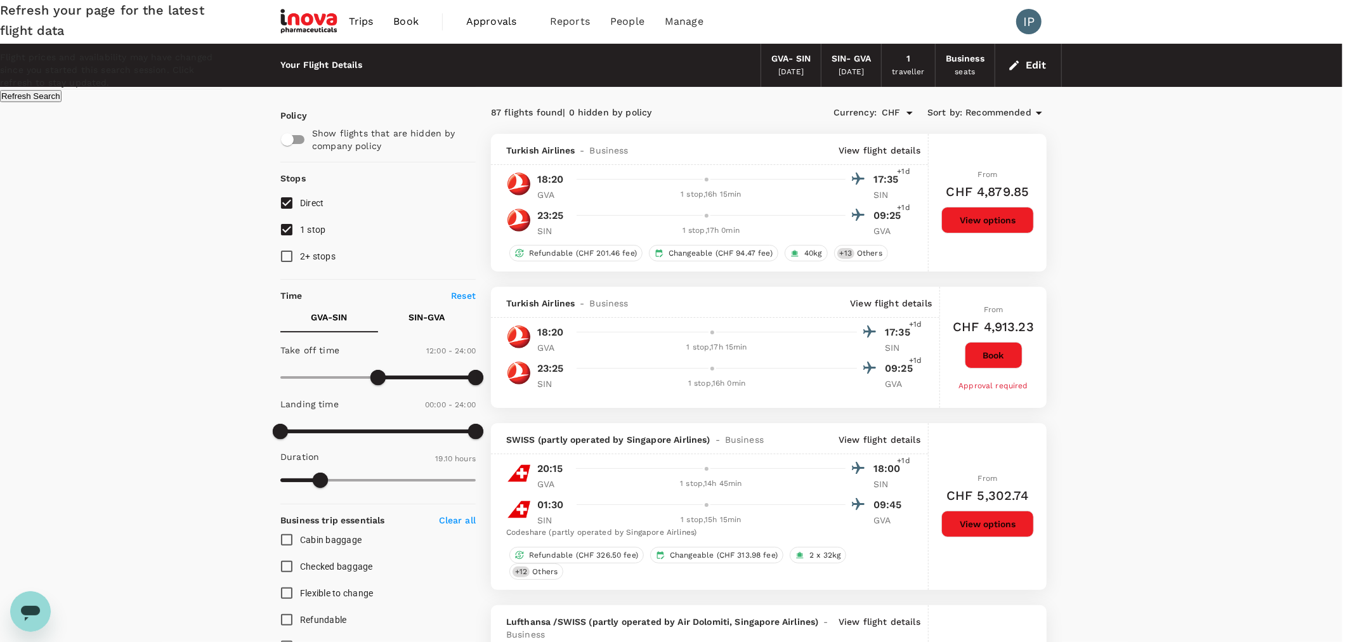
click at [62, 102] on button "Refresh Search" at bounding box center [31, 96] width 62 height 12
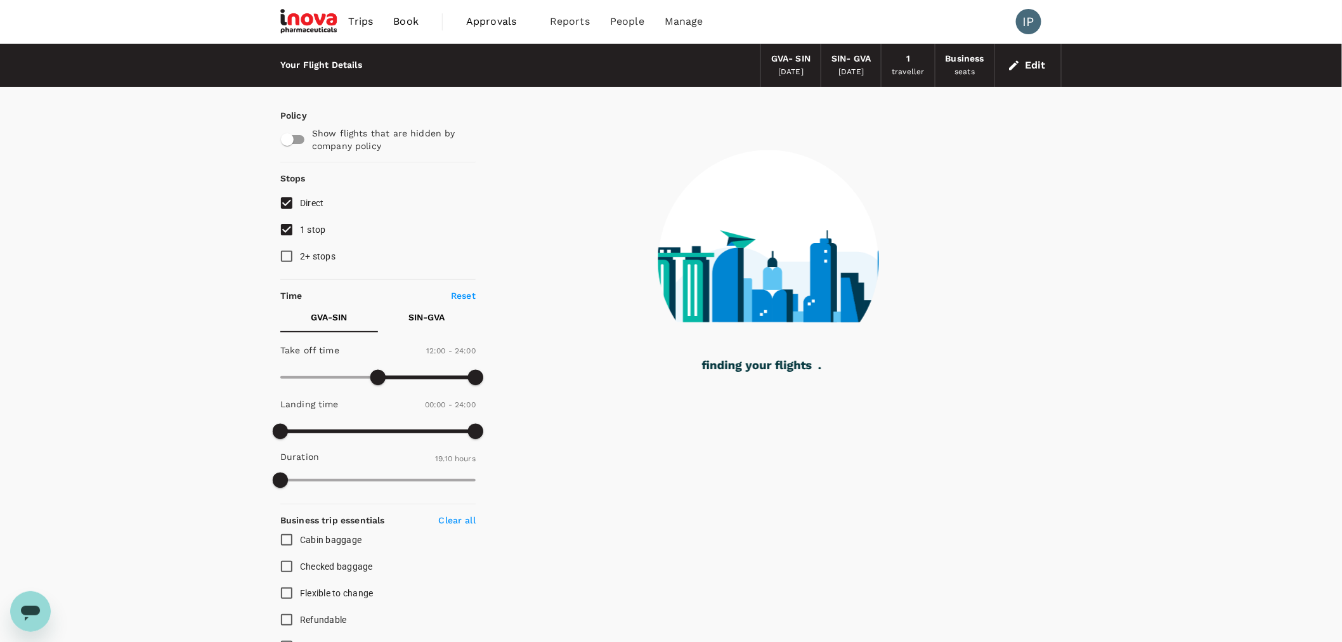
type input "1150"
checkbox input "false"
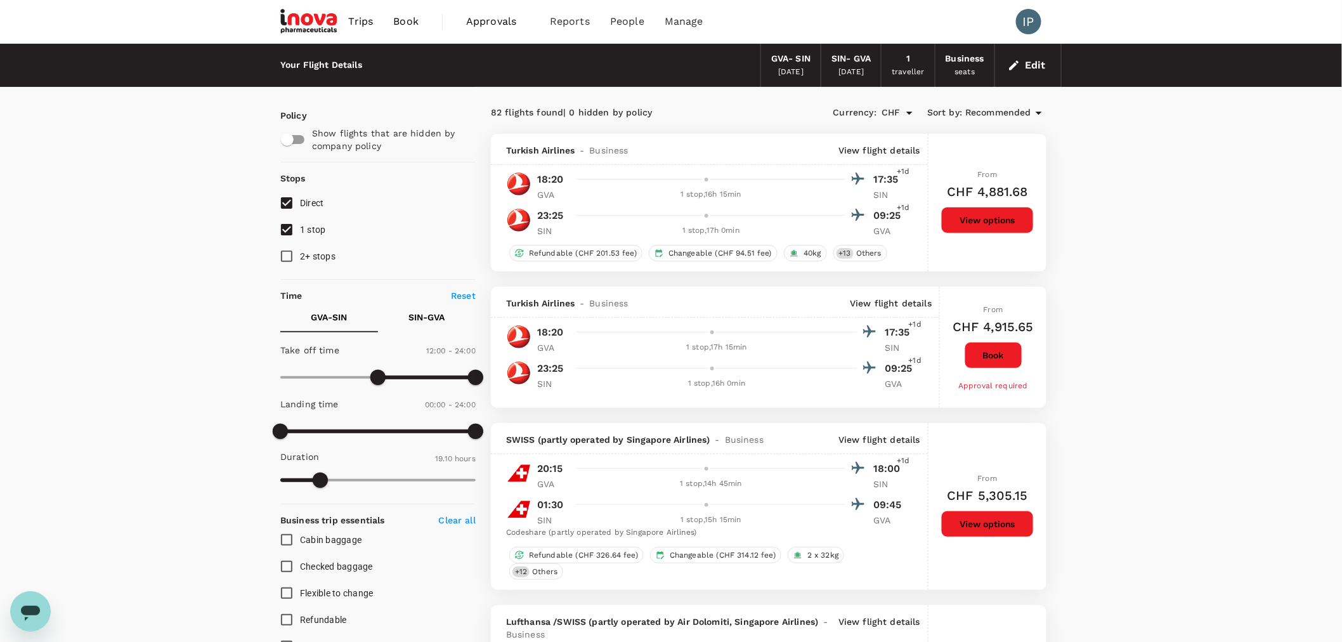
click at [645, 112] on icon at bounding box center [1039, 112] width 15 height 15
